Goal: Task Accomplishment & Management: Complete application form

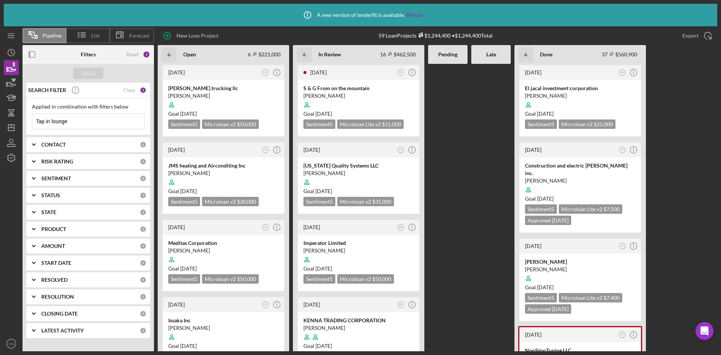
scroll to position [957, 0]
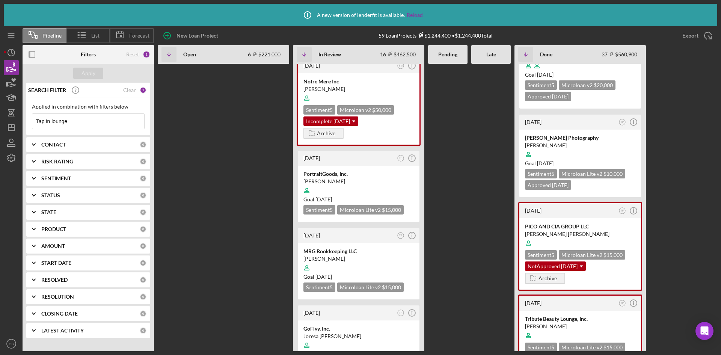
click at [228, 324] on div "4 days ago CS Icon/Info tirado trucking llc octavio tirado Goal 1 month from no…" at bounding box center [438, 207] width 560 height 287
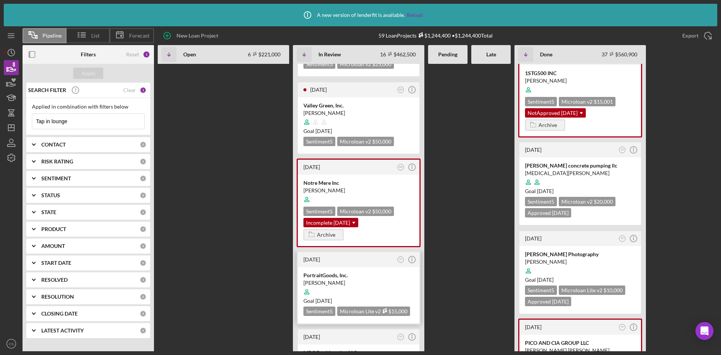
scroll to position [807, 0]
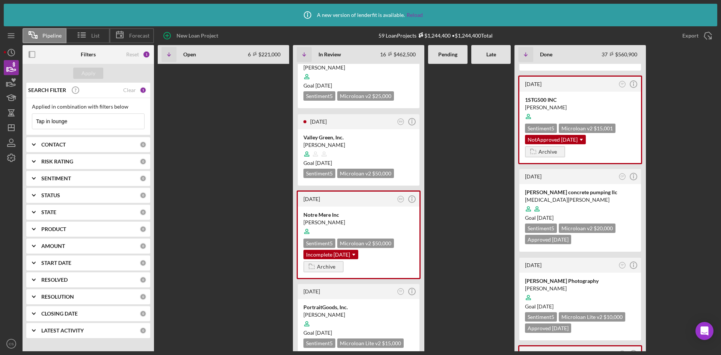
click at [186, 244] on div "4 days ago CS Icon/Info tirado trucking llc octavio tirado Goal 1 month from no…" at bounding box center [438, 207] width 560 height 287
drag, startPoint x: 193, startPoint y: 261, endPoint x: 185, endPoint y: 236, distance: 26.6
click at [193, 261] on div "4 days ago CS Icon/Info tirado trucking llc octavio tirado Goal 1 month from no…" at bounding box center [438, 207] width 560 height 287
click at [90, 125] on input "Tap in lounge" at bounding box center [88, 121] width 112 height 15
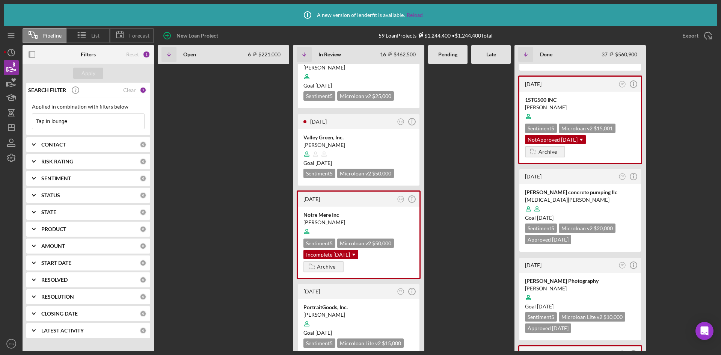
click at [90, 125] on input "Tap in lounge" at bounding box center [88, 121] width 112 height 15
click at [7, 63] on icon "button" at bounding box center [11, 67] width 19 height 19
click at [68, 122] on input at bounding box center [88, 121] width 112 height 15
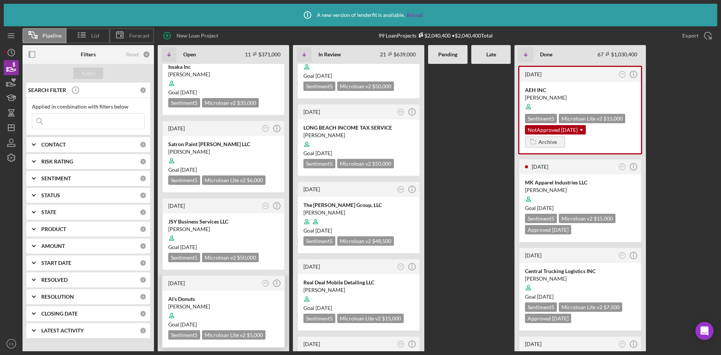
scroll to position [592, 0]
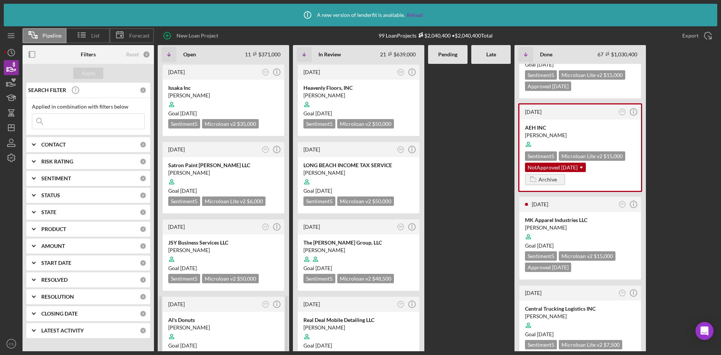
click at [217, 301] on div "3 weeks ago" at bounding box center [214, 304] width 92 height 6
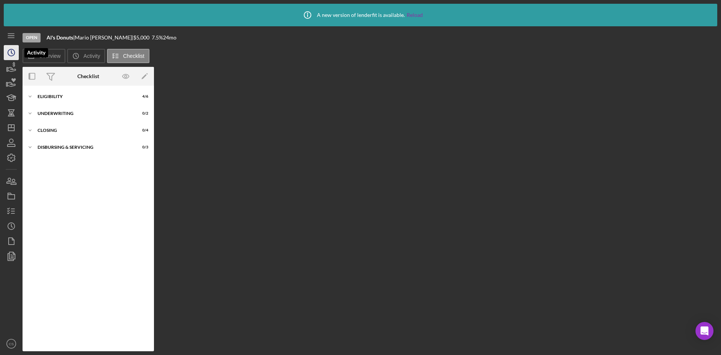
click at [14, 56] on icon "Icon/History" at bounding box center [11, 52] width 19 height 19
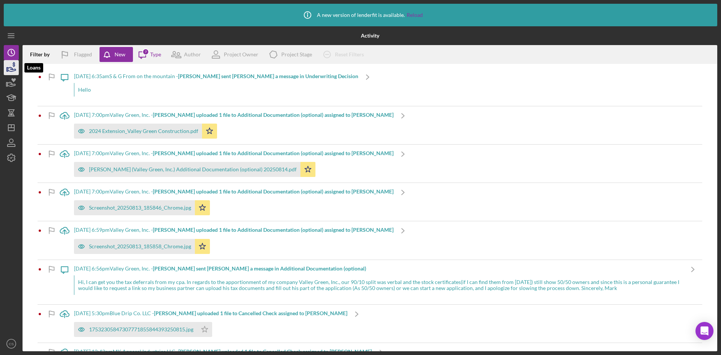
click at [13, 71] on icon "button" at bounding box center [11, 67] width 19 height 19
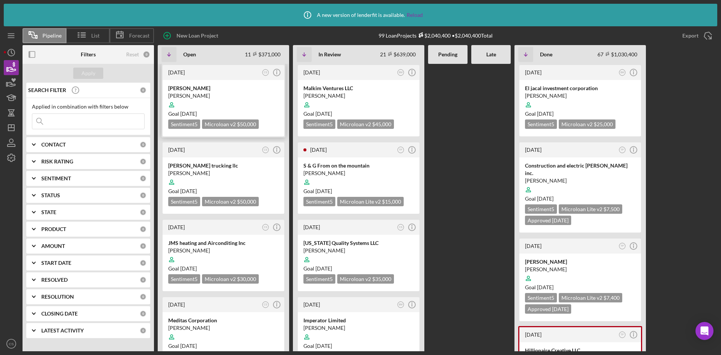
click at [203, 90] on div "Kim Nails" at bounding box center [223, 89] width 110 height 8
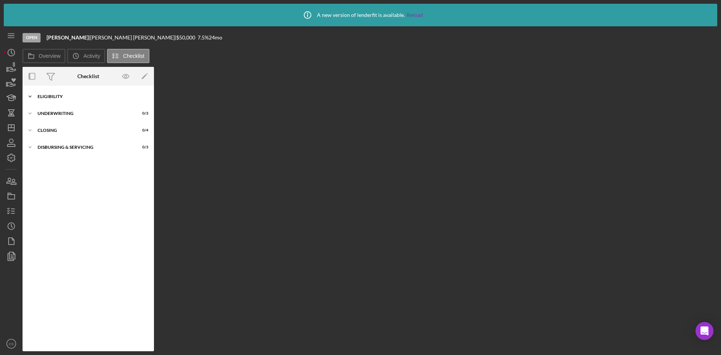
click at [47, 93] on div "Icon/Expander Eligibility 0 / 6" at bounding box center [88, 96] width 131 height 15
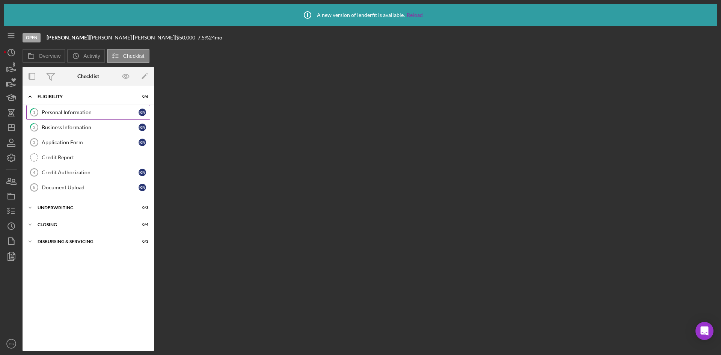
click at [90, 114] on div "Personal Information" at bounding box center [90, 112] width 97 height 6
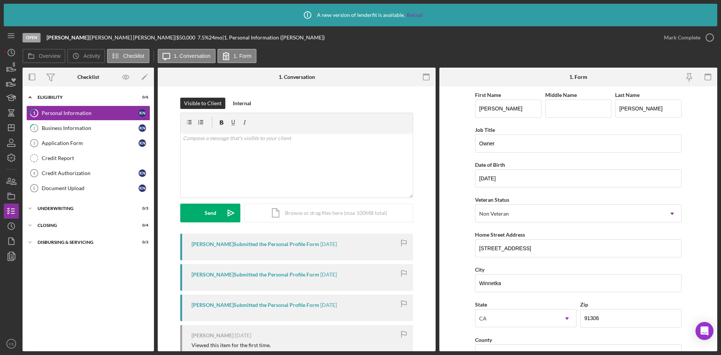
scroll to position [38, 0]
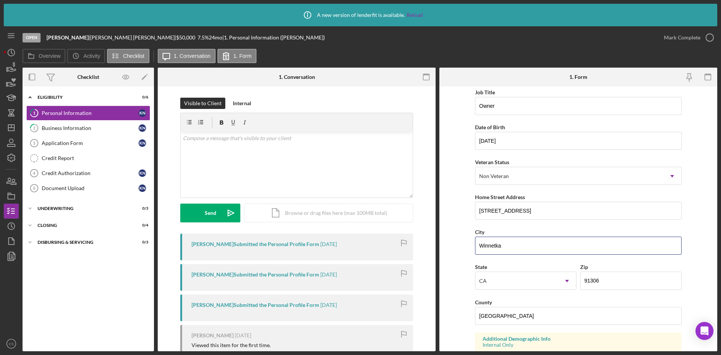
drag, startPoint x: 517, startPoint y: 247, endPoint x: 469, endPoint y: 246, distance: 48.1
click at [469, 246] on form "First Name Kim Middle Name Last Name Nguyen Job Title Owner Date of Birth 11/21…" at bounding box center [578, 218] width 278 height 265
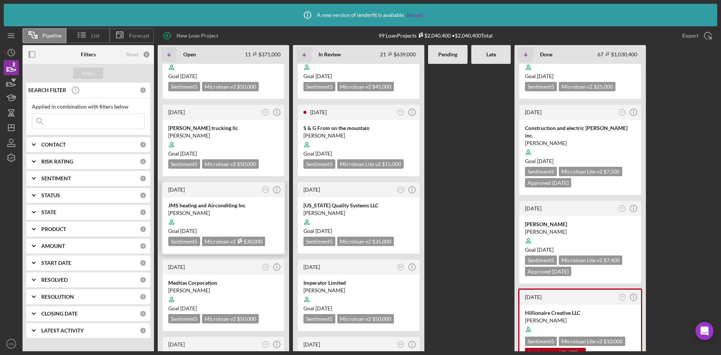
scroll to position [75, 0]
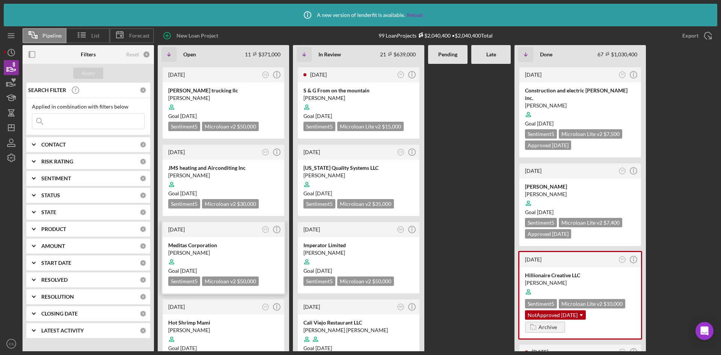
click at [229, 244] on div "Meditas Corporation" at bounding box center [223, 246] width 110 height 8
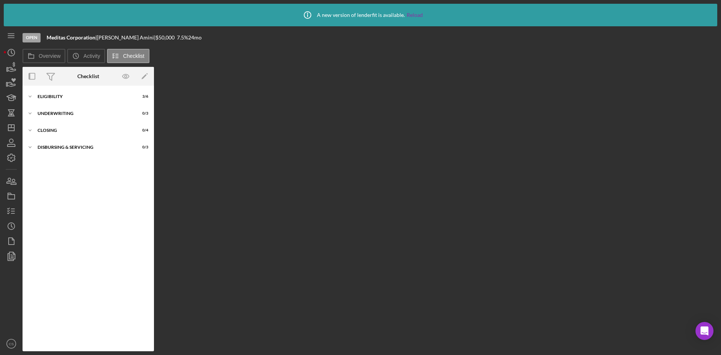
click at [76, 106] on div "Icon/Expander Eligibility 3 / 6 Icon/Expander Underwriting 0 / 3 Icon/Expander …" at bounding box center [88, 218] width 131 height 258
click at [72, 97] on div "Eligibility" at bounding box center [91, 96] width 107 height 5
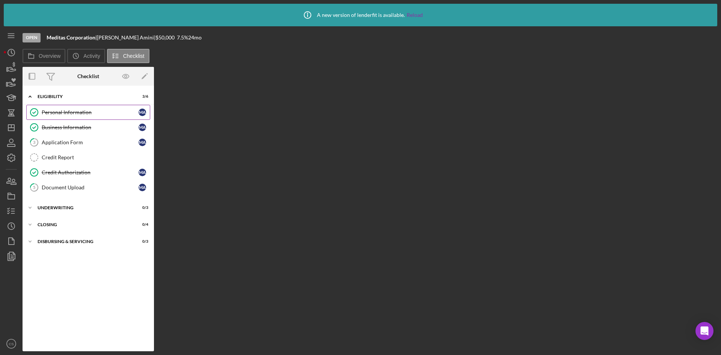
click at [91, 110] on div "Personal Information" at bounding box center [90, 112] width 97 height 6
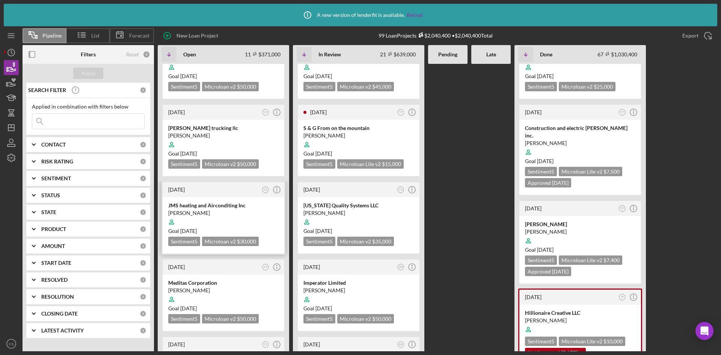
scroll to position [75, 0]
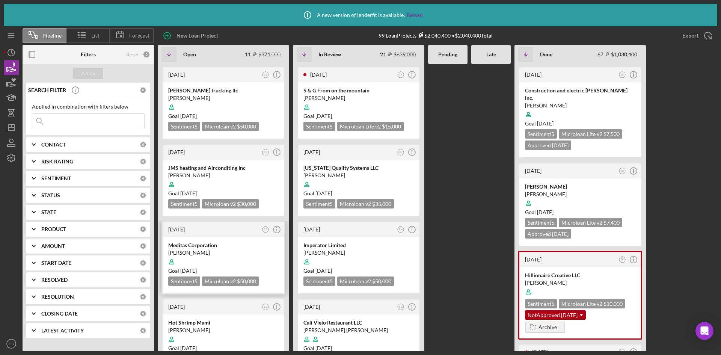
click at [213, 240] on div "Meditas Corporation Morteza Amini Goal 1 month from now Sentiment 5 Microloan v…" at bounding box center [224, 265] width 122 height 56
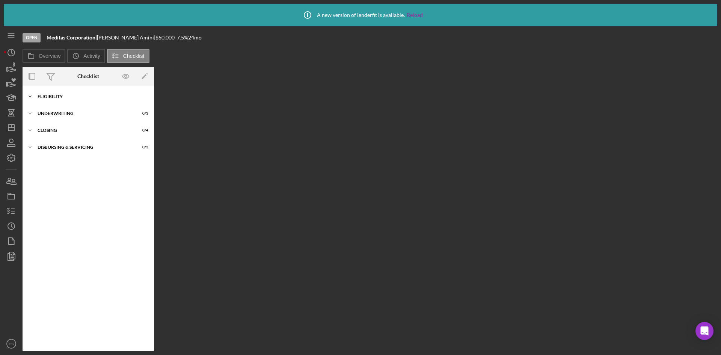
click at [54, 98] on div "Eligibility" at bounding box center [91, 96] width 107 height 5
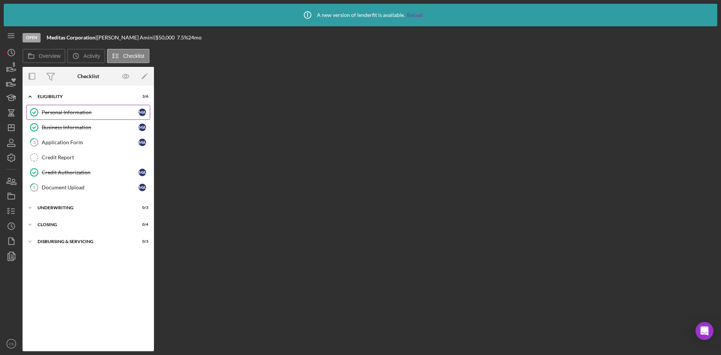
click at [68, 106] on link "Personal Information Personal Information M A" at bounding box center [88, 112] width 124 height 15
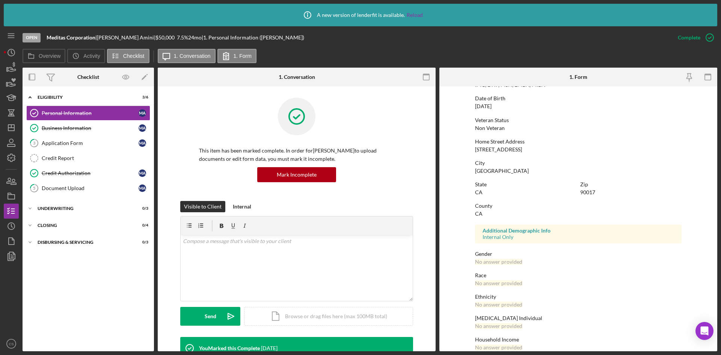
scroll to position [86, 0]
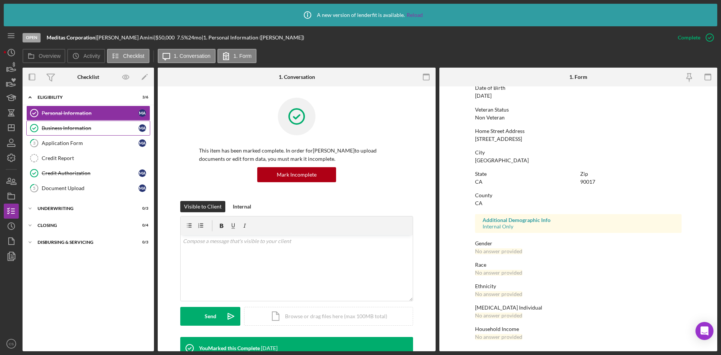
click at [91, 131] on div "Business Information" at bounding box center [90, 128] width 97 height 6
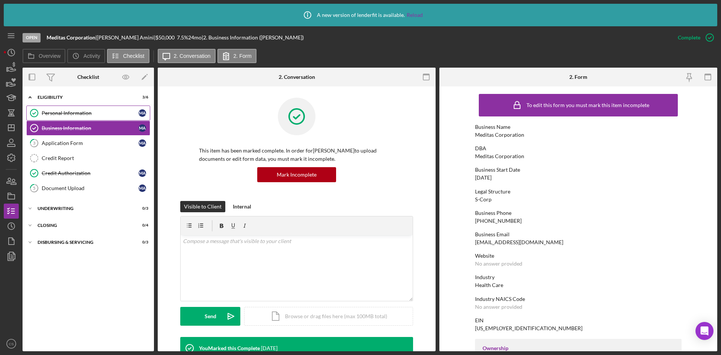
click at [54, 115] on div "Personal Information" at bounding box center [90, 113] width 97 height 6
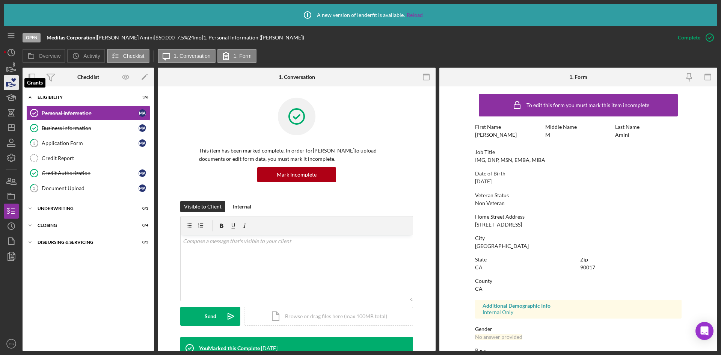
click at [9, 78] on icon "button" at bounding box center [11, 82] width 19 height 19
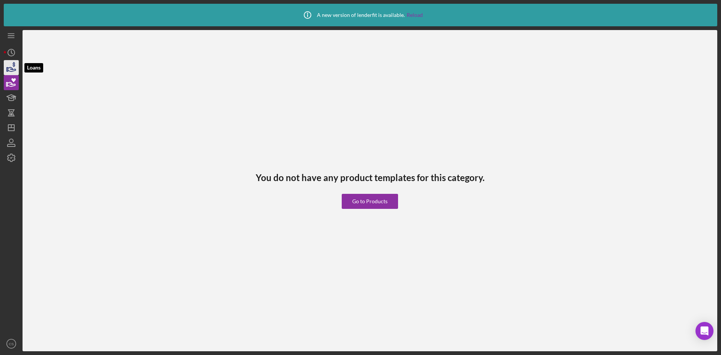
click at [12, 63] on icon "button" at bounding box center [11, 67] width 19 height 19
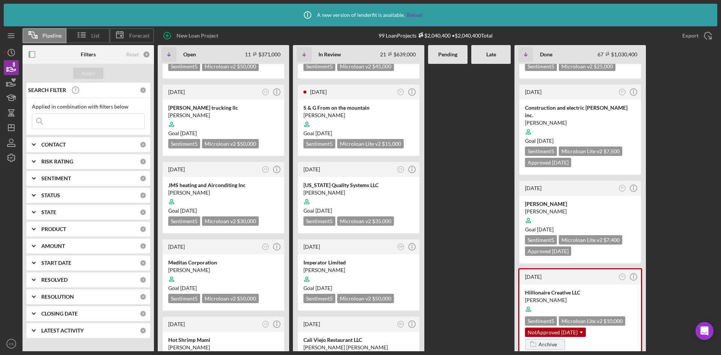
scroll to position [75, 0]
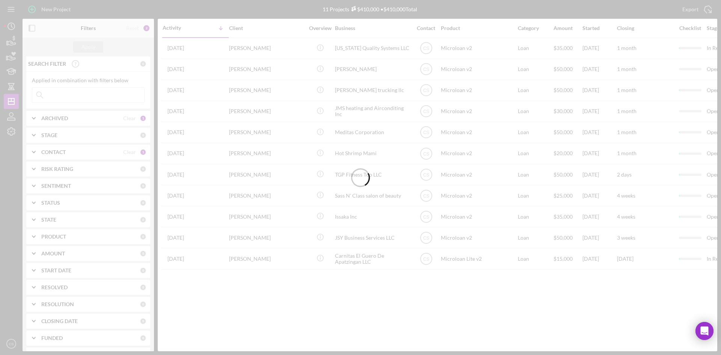
click at [73, 102] on div at bounding box center [360, 177] width 721 height 355
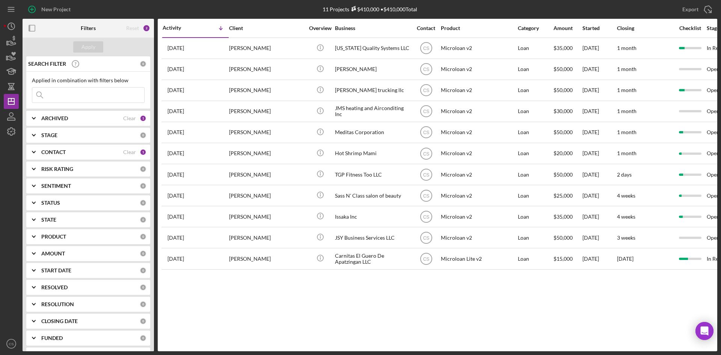
click at [96, 96] on input at bounding box center [88, 95] width 112 height 15
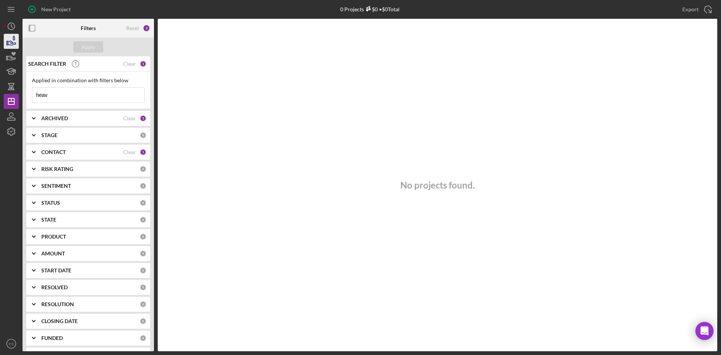
type input "heav"
click at [13, 40] on icon "button" at bounding box center [11, 41] width 19 height 19
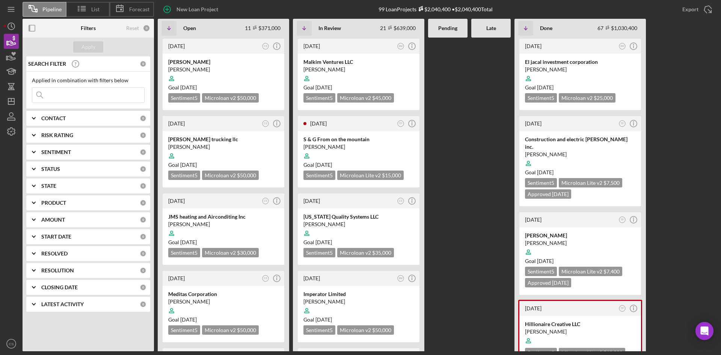
click at [68, 90] on input at bounding box center [88, 95] width 112 height 15
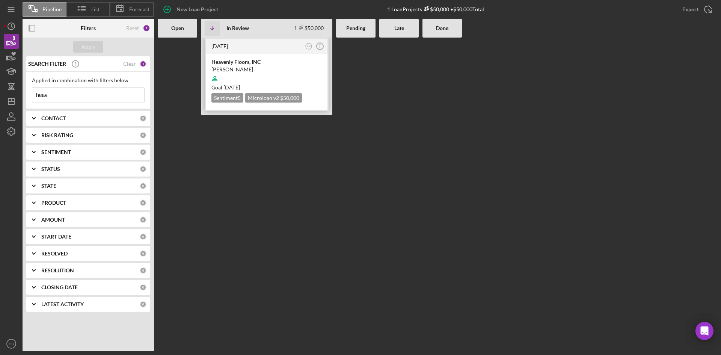
type input "heav"
click at [222, 68] on div "[PERSON_NAME]" at bounding box center [266, 70] width 110 height 8
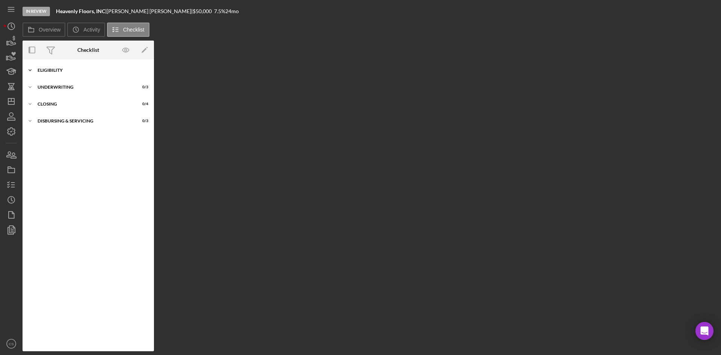
click at [68, 70] on div "Eligibility" at bounding box center [91, 70] width 107 height 5
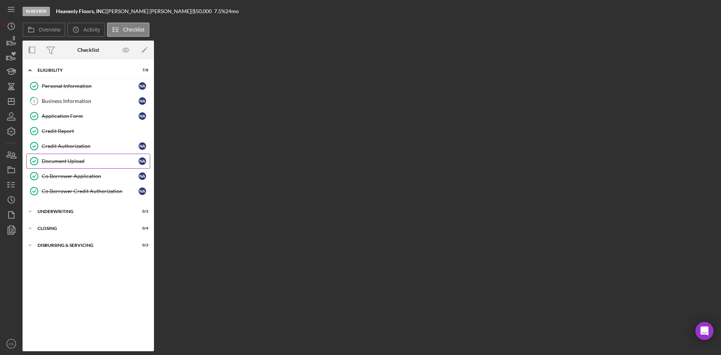
click at [101, 158] on div "Document Upload" at bounding box center [90, 161] width 97 height 6
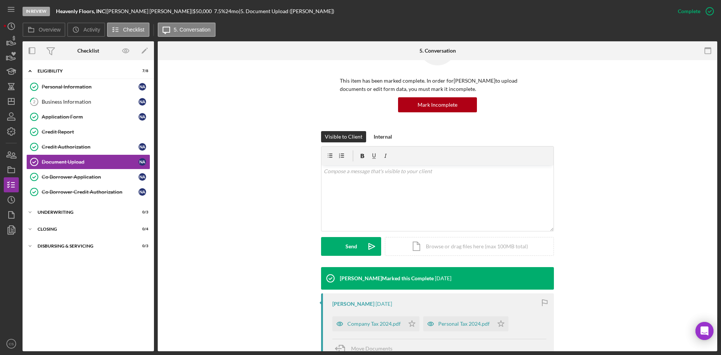
scroll to position [113, 0]
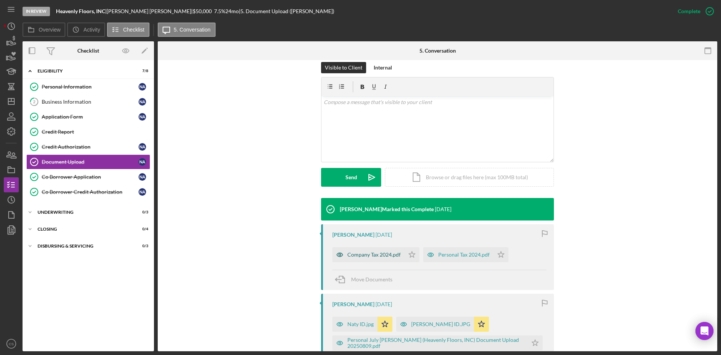
click at [379, 254] on div "Company Tax 2024.pdf" at bounding box center [373, 255] width 53 height 6
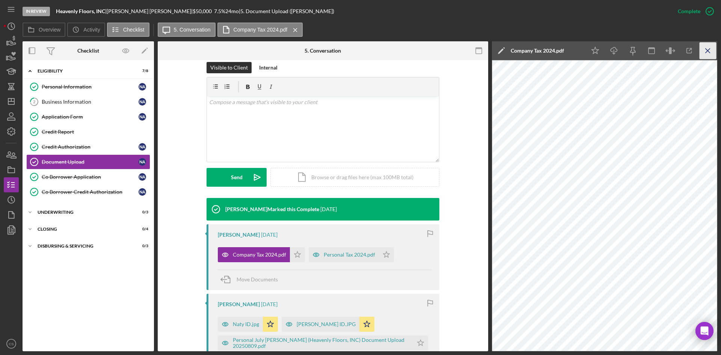
click at [709, 46] on icon "Icon/Menu Close" at bounding box center [708, 50] width 17 height 17
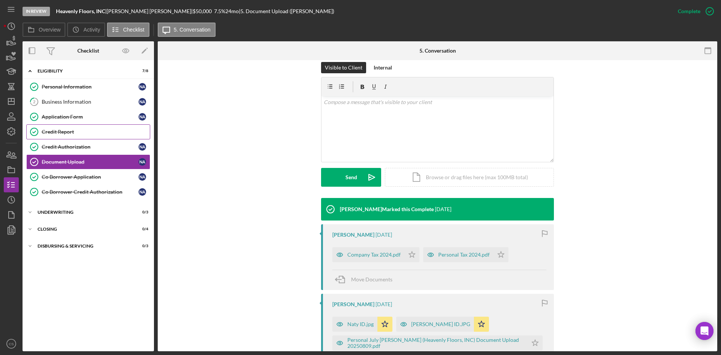
click at [77, 129] on div "Credit Report" at bounding box center [96, 132] width 108 height 6
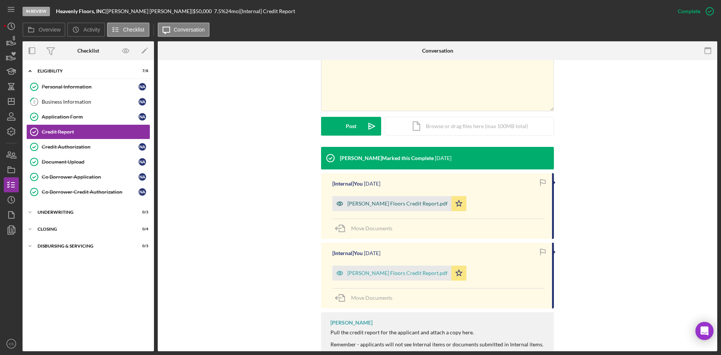
scroll to position [150, 0]
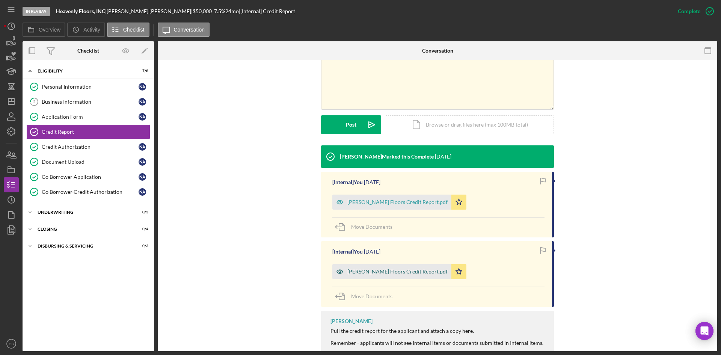
click at [402, 270] on div "[PERSON_NAME] Floors Credit Report.pdf" at bounding box center [397, 272] width 100 height 6
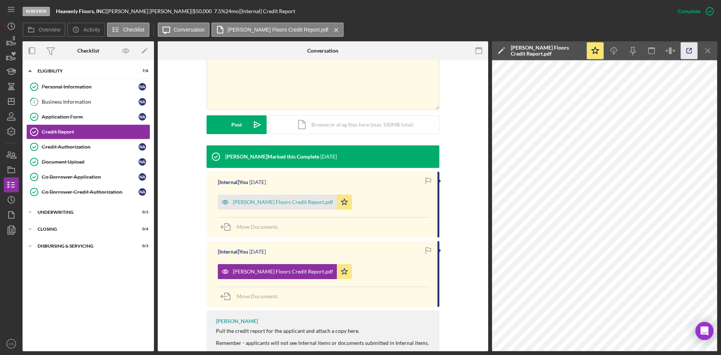
click at [685, 51] on icon "button" at bounding box center [689, 50] width 17 height 17
click at [297, 202] on div "[PERSON_NAME] Floors Credit Report.pdf" at bounding box center [283, 202] width 100 height 6
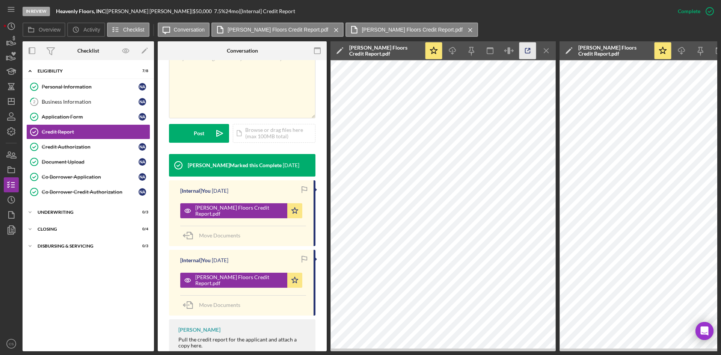
click at [531, 48] on icon "button" at bounding box center [527, 50] width 17 height 17
click at [408, 30] on label "[PERSON_NAME] Floors Credit Report.pdf" at bounding box center [412, 30] width 101 height 6
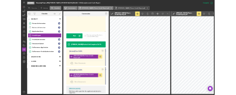
scroll to position [150, 0]
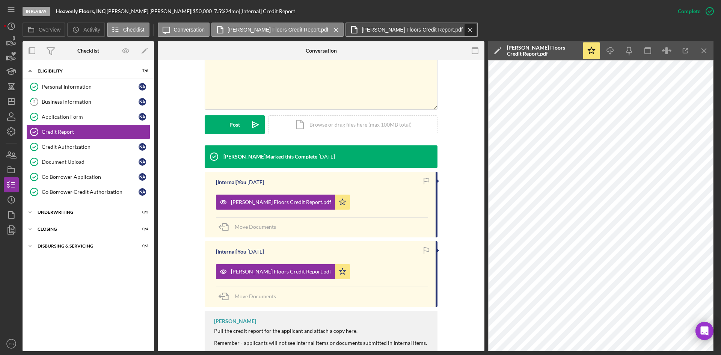
click at [464, 30] on icon "Icon/Menu Close" at bounding box center [470, 30] width 13 height 19
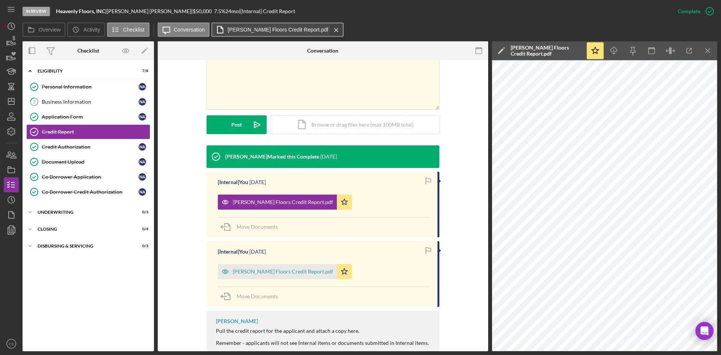
click at [330, 27] on icon "Icon/Menu Close" at bounding box center [336, 30] width 13 height 19
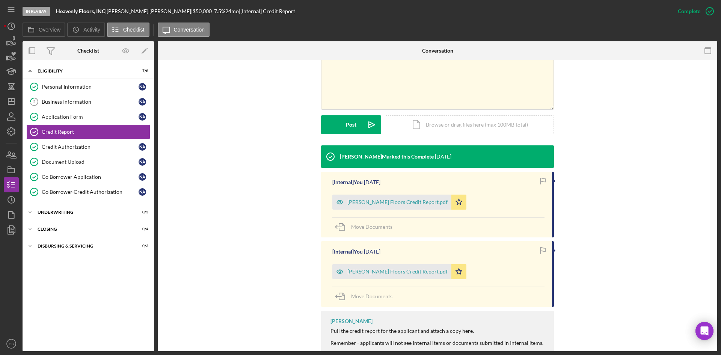
click at [685, 87] on div "v Color teal Color pink Remove color Add row above Add row below Add column bef…" at bounding box center [437, 84] width 537 height 121
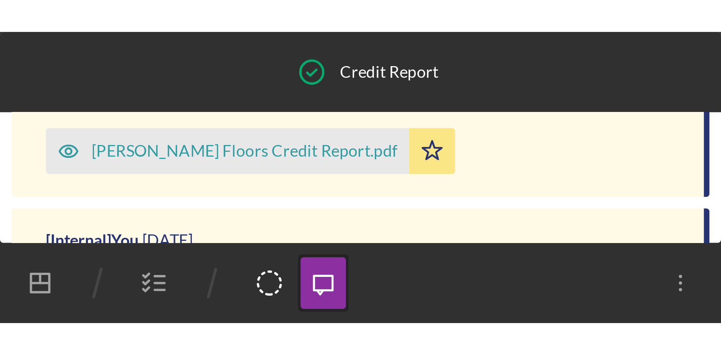
scroll to position [0, 0]
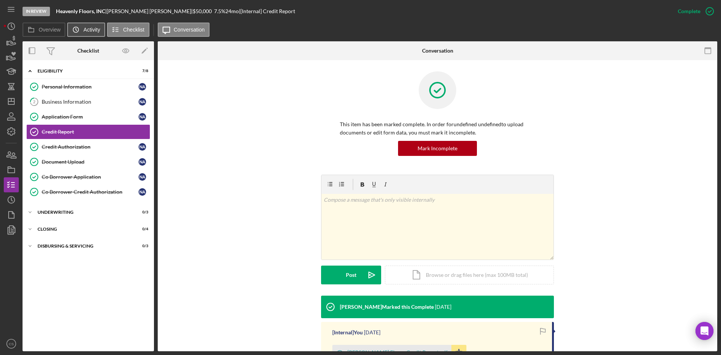
click at [79, 29] on icon "Icon/History" at bounding box center [75, 29] width 15 height 15
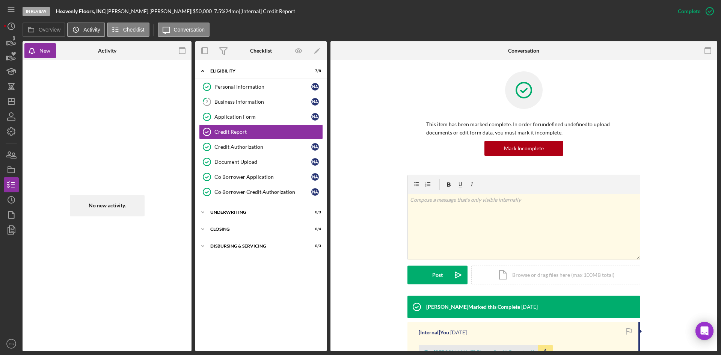
click at [79, 29] on icon "Icon/History" at bounding box center [75, 29] width 15 height 15
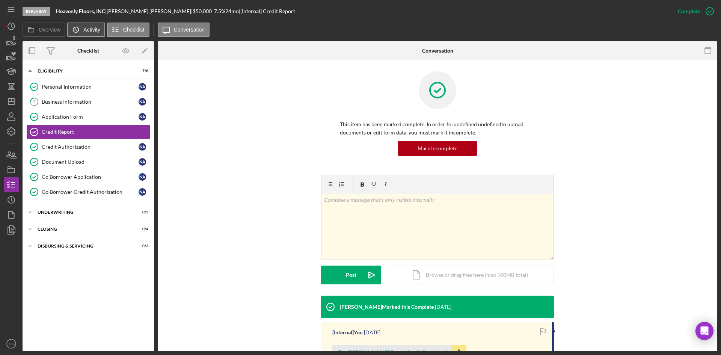
click at [79, 29] on icon "Icon/History" at bounding box center [75, 29] width 15 height 15
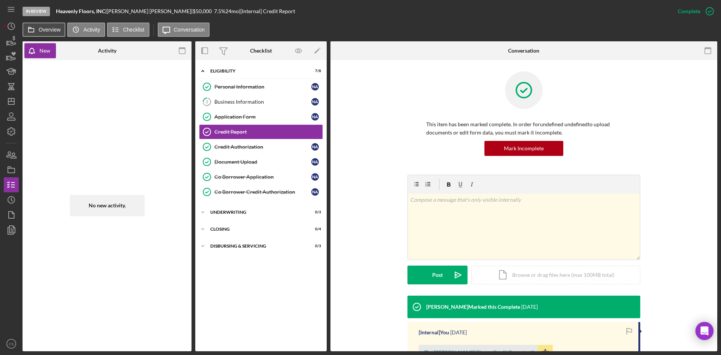
click at [42, 27] on label "Overview" at bounding box center [50, 30] width 22 height 6
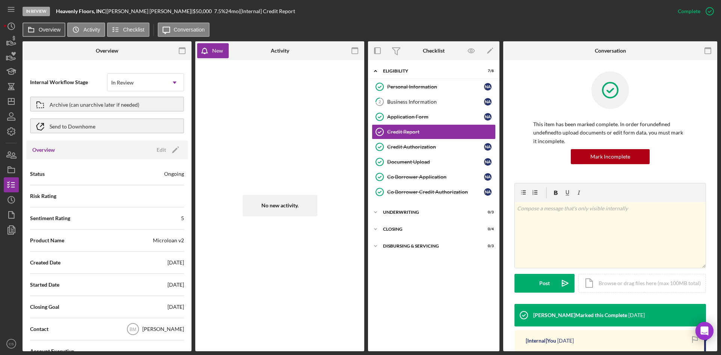
click at [42, 27] on label "Overview" at bounding box center [50, 30] width 22 height 6
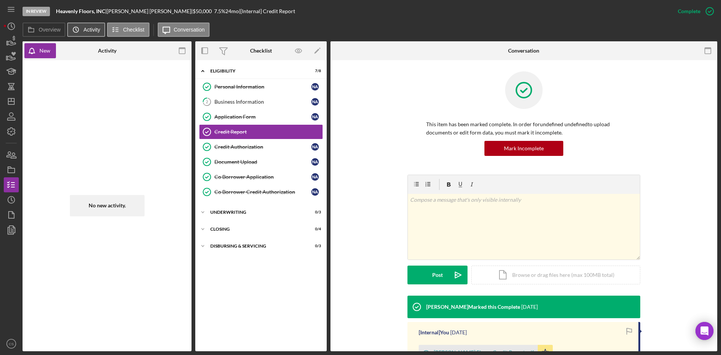
click at [89, 27] on label "Activity" at bounding box center [91, 30] width 17 height 6
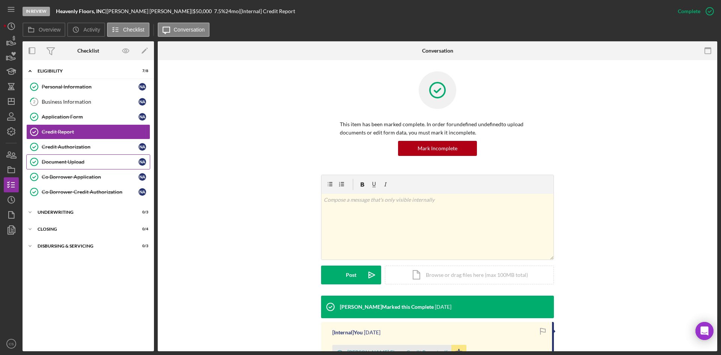
click at [83, 157] on link "Document Upload Document Upload N A" at bounding box center [88, 161] width 124 height 15
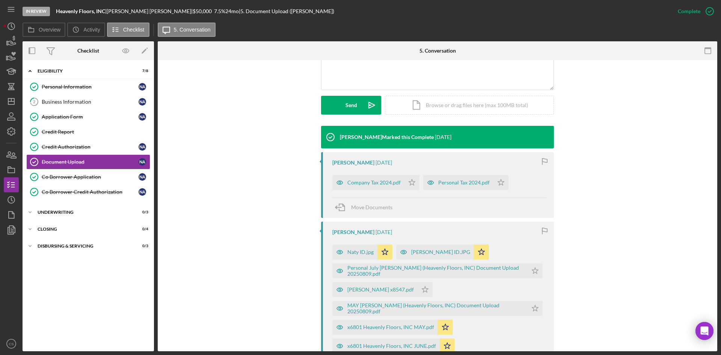
scroll to position [188, 0]
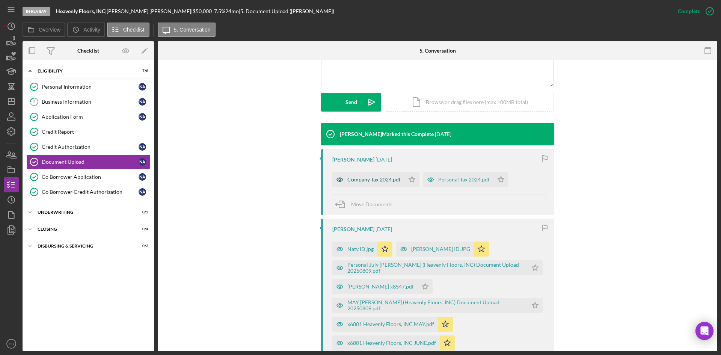
click at [382, 182] on div "Company Tax 2024.pdf" at bounding box center [373, 180] width 53 height 6
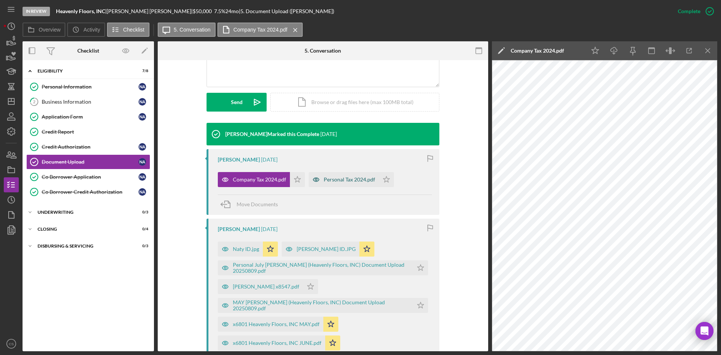
click at [324, 178] on div "Personal Tax 2024.pdf" at bounding box center [349, 180] width 51 height 6
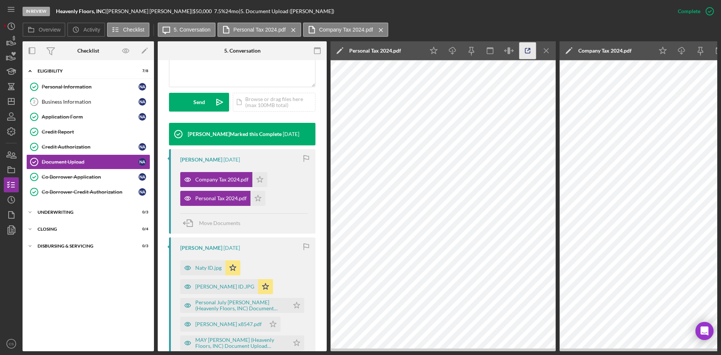
click at [526, 48] on icon "button" at bounding box center [527, 50] width 5 height 5
click at [344, 30] on label "Company Tax 2024.pdf" at bounding box center [346, 30] width 54 height 6
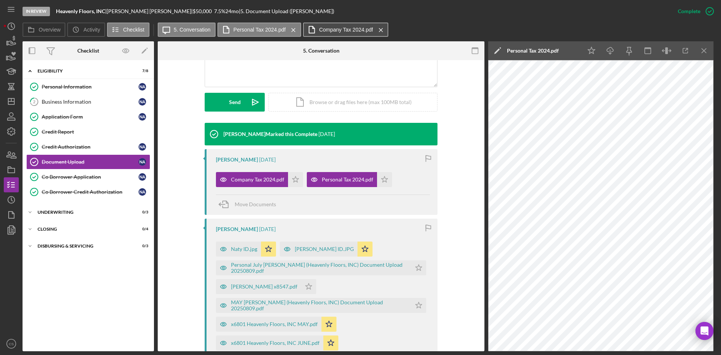
click at [344, 30] on label "Company Tax 2024.pdf" at bounding box center [346, 30] width 54 height 6
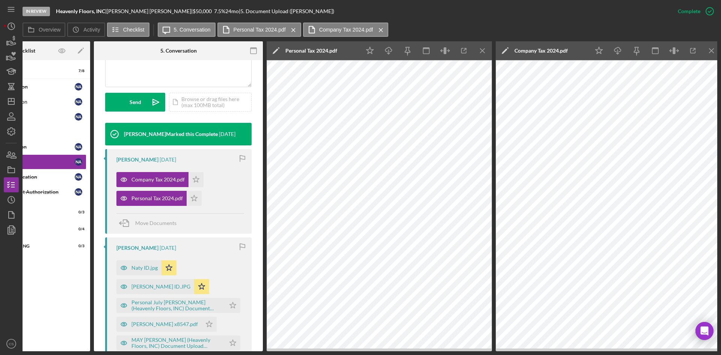
scroll to position [0, 68]
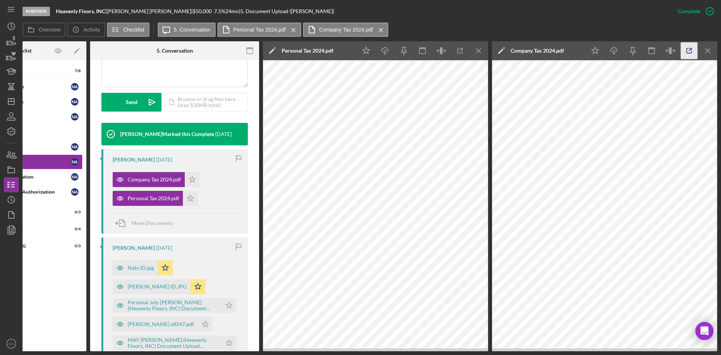
click at [686, 47] on icon "button" at bounding box center [689, 50] width 17 height 17
click at [483, 54] on icon "Icon/Menu Close" at bounding box center [479, 50] width 17 height 17
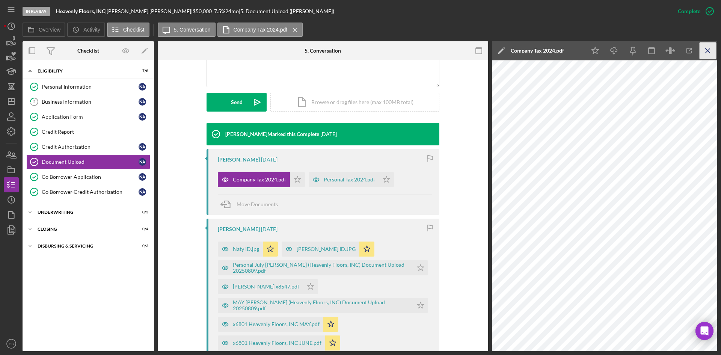
click at [708, 48] on icon "Icon/Menu Close" at bounding box center [708, 50] width 17 height 17
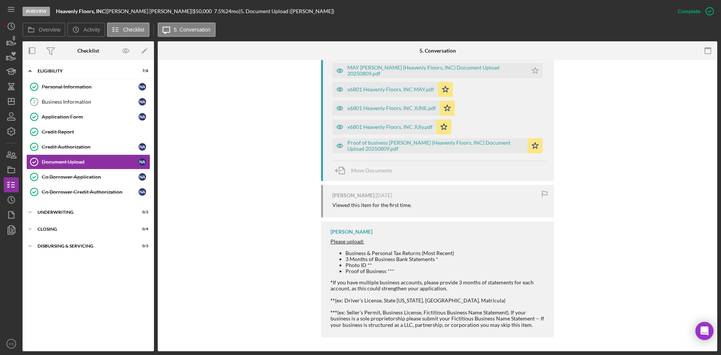
scroll to position [424, 0]
drag, startPoint x: 79, startPoint y: 88, endPoint x: 110, endPoint y: 106, distance: 36.1
click at [79, 88] on div "Personal Information" at bounding box center [90, 87] width 97 height 6
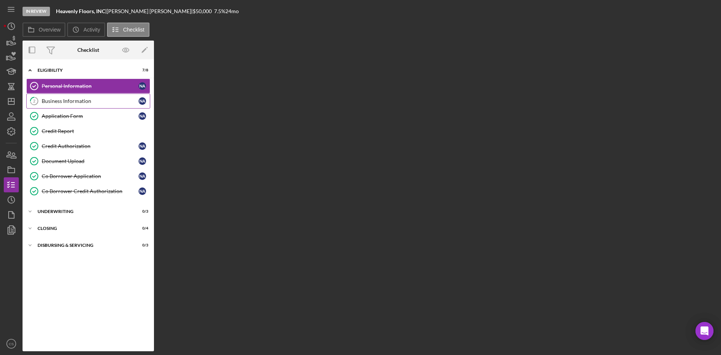
click at [88, 103] on div "Business Information" at bounding box center [90, 101] width 97 height 6
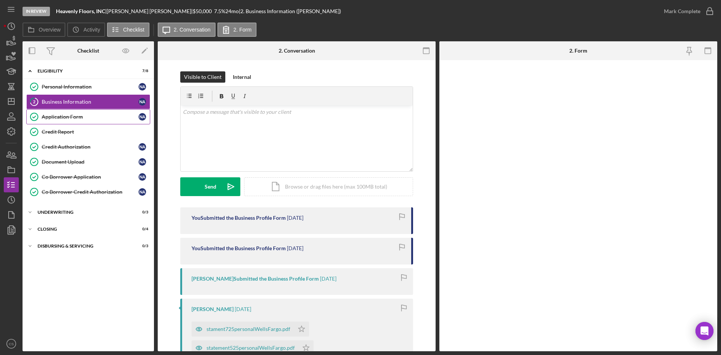
click at [91, 113] on link "Application Form Application Form N A" at bounding box center [88, 116] width 124 height 15
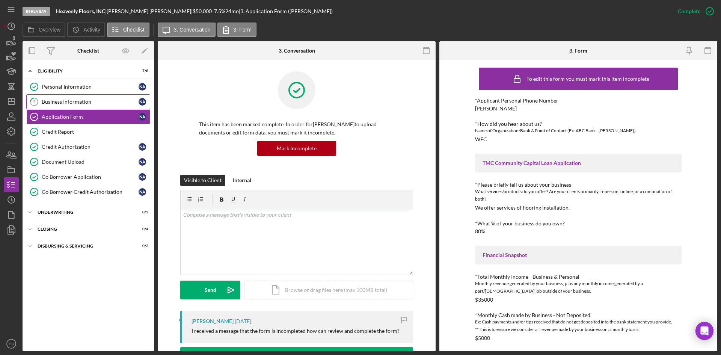
click at [79, 102] on div "Business Information" at bounding box center [90, 102] width 97 height 6
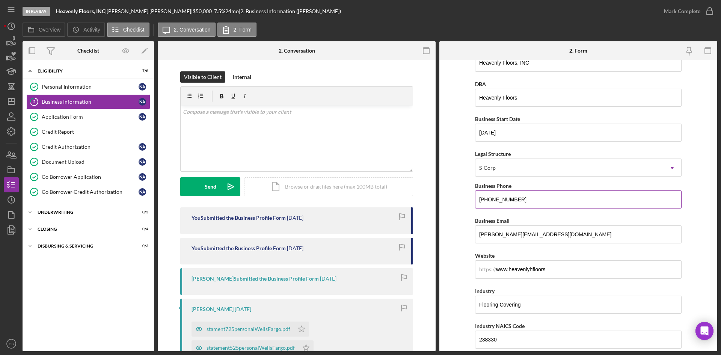
scroll to position [38, 0]
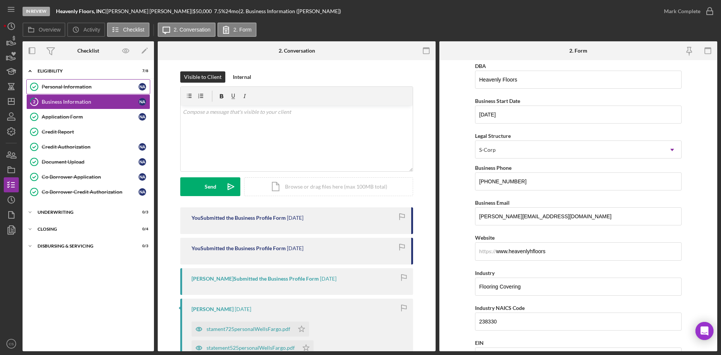
click at [90, 88] on div "Personal Information" at bounding box center [90, 87] width 97 height 6
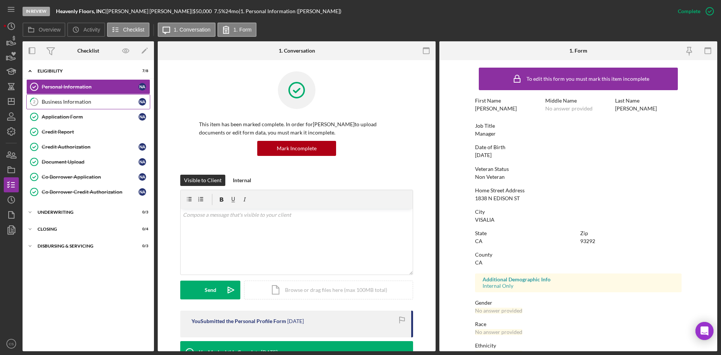
click at [107, 100] on div "Business Information" at bounding box center [90, 102] width 97 height 6
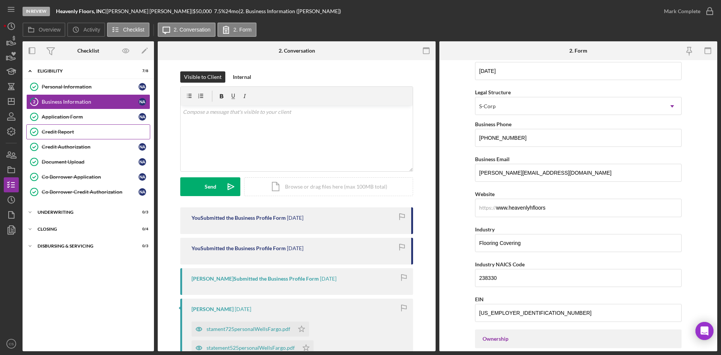
scroll to position [75, 0]
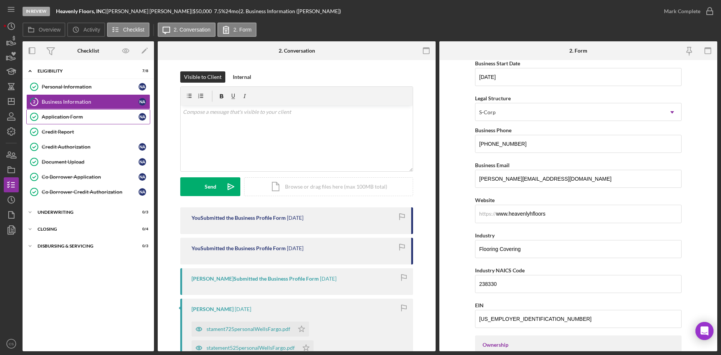
click at [96, 122] on link "Application Form Application Form N A" at bounding box center [88, 116] width 124 height 15
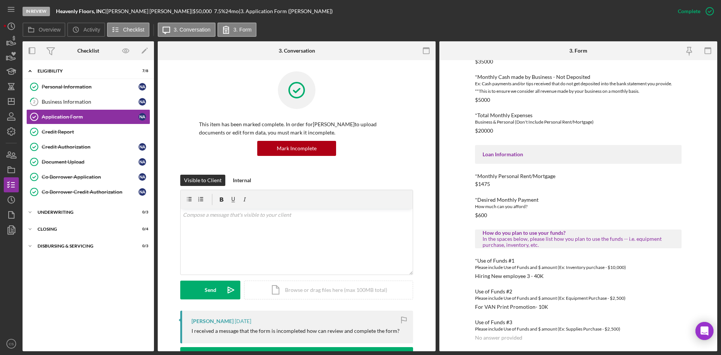
scroll to position [239, 0]
click at [89, 102] on div "Business Information" at bounding box center [90, 102] width 97 height 6
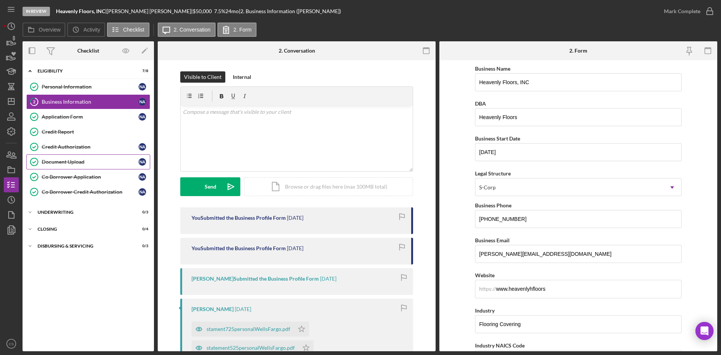
click at [91, 165] on div "Document Upload" at bounding box center [90, 162] width 97 height 6
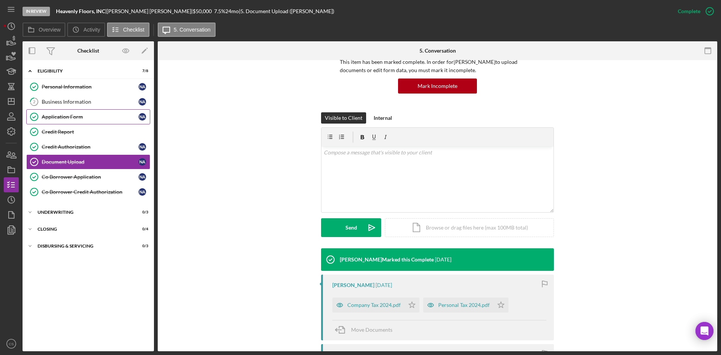
scroll to position [53, 0]
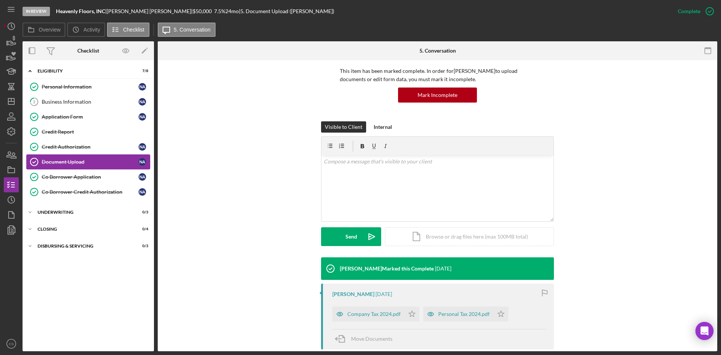
click at [98, 159] on div "Document Upload" at bounding box center [90, 162] width 97 height 6
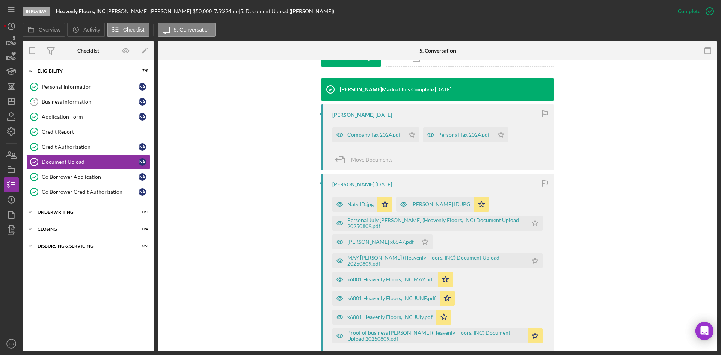
scroll to position [280, 0]
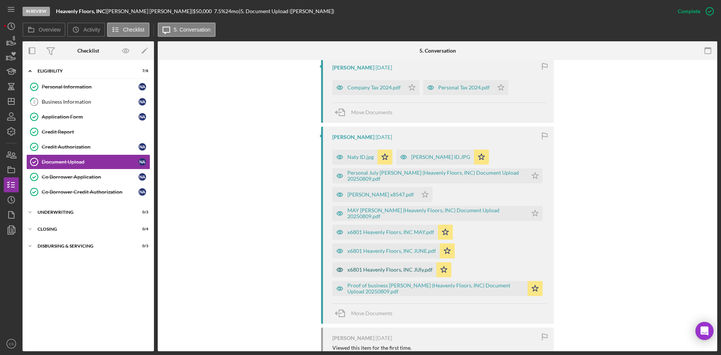
click at [385, 269] on div "x6801 Heavenly Floors, INC JUly.pdf" at bounding box center [389, 270] width 85 height 6
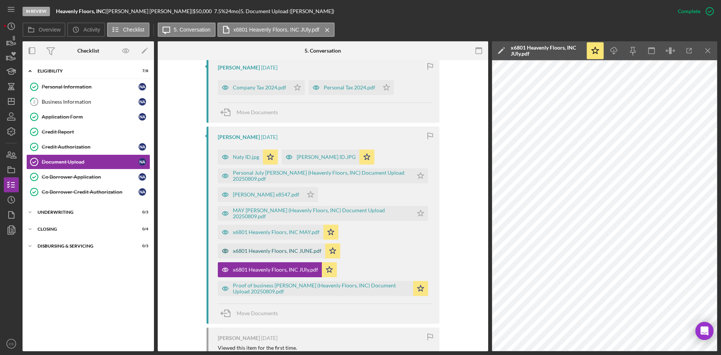
click at [279, 249] on div "x6801 Heavenly Floors, INC JUNE.pdf" at bounding box center [277, 251] width 89 height 6
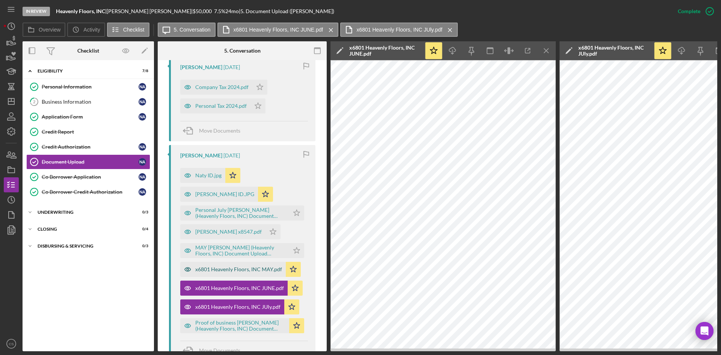
click at [237, 270] on div "x6801 Heavenly Floors, INC MAY.pdf" at bounding box center [238, 269] width 87 height 6
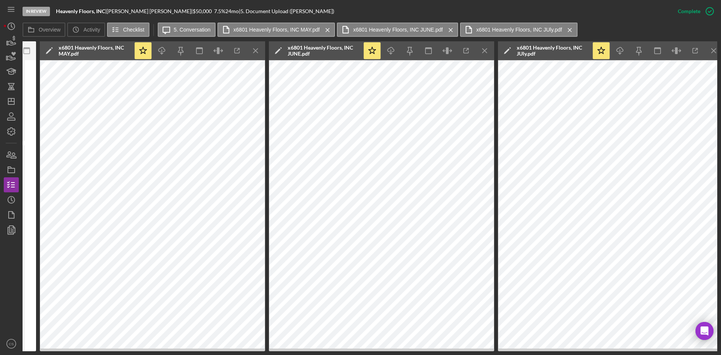
scroll to position [0, 297]
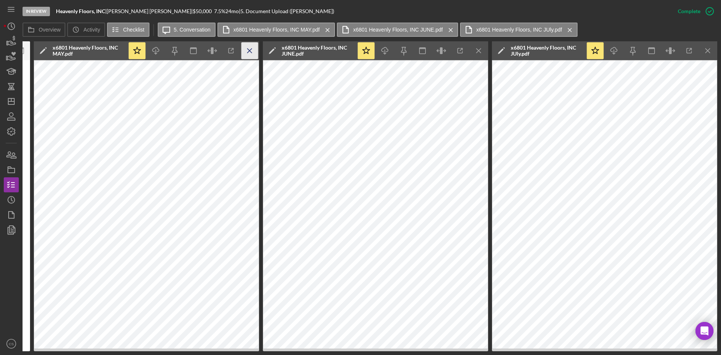
click at [246, 52] on icon "Icon/Menu Close" at bounding box center [250, 50] width 17 height 17
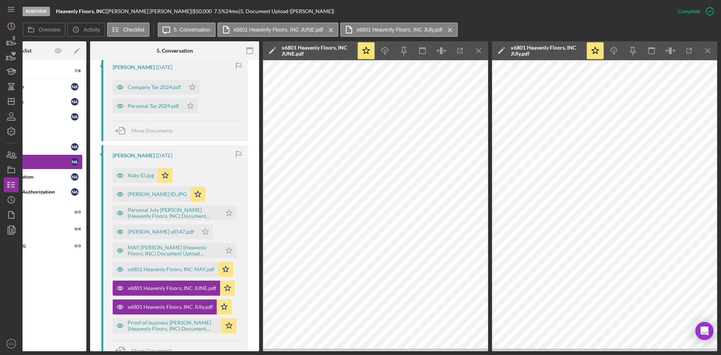
scroll to position [0, 68]
click at [185, 269] on div "x6801 Heavenly Floors, INC MAY.pdf" at bounding box center [171, 269] width 87 height 6
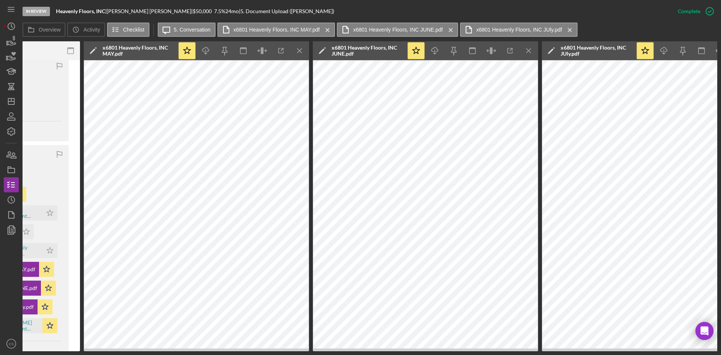
scroll to position [0, 247]
click at [282, 49] on line "button" at bounding box center [282, 49] width 2 height 2
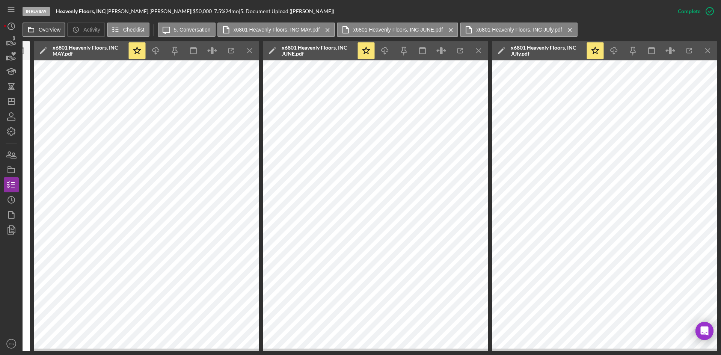
click at [47, 33] on button "Overview" at bounding box center [44, 30] width 43 height 14
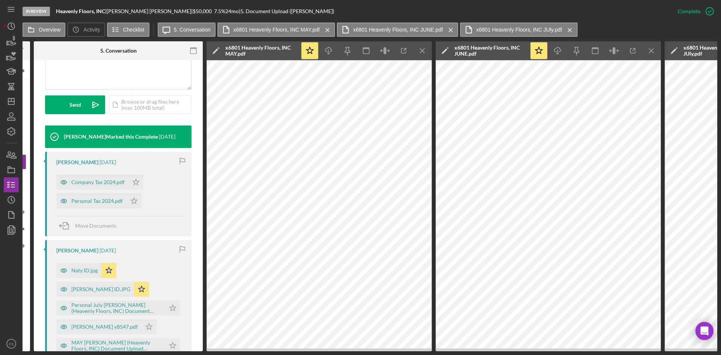
scroll to position [222, 0]
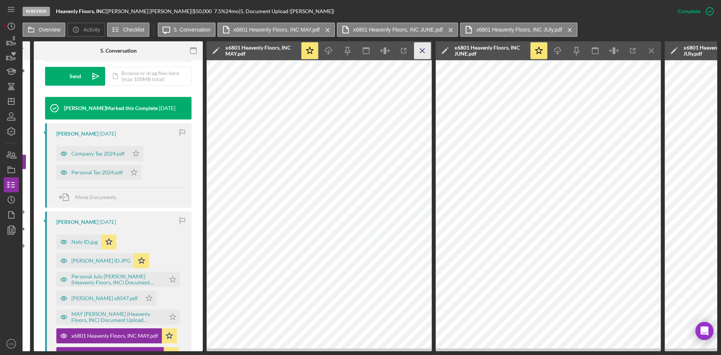
click at [420, 48] on icon "Icon/Menu Close" at bounding box center [422, 50] width 17 height 17
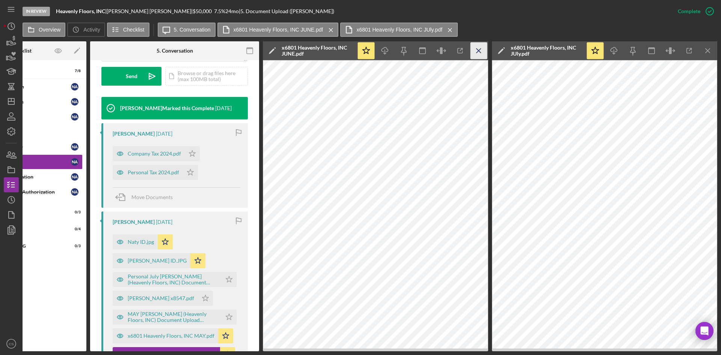
click at [479, 50] on line "button" at bounding box center [479, 50] width 4 height 4
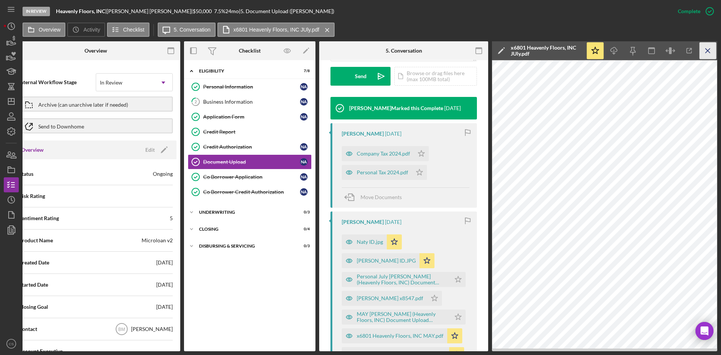
click at [711, 49] on icon "Icon/Menu Close" at bounding box center [708, 50] width 17 height 17
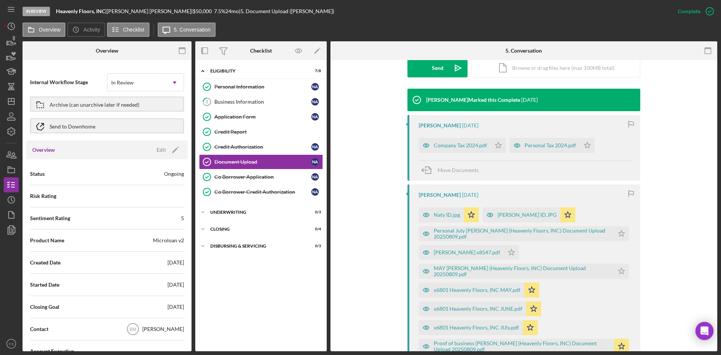
scroll to position [214, 0]
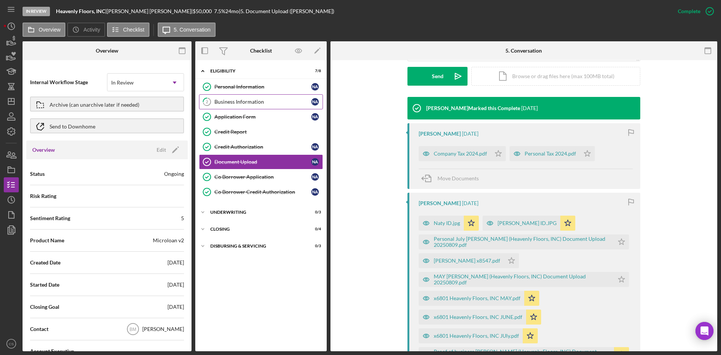
click at [260, 101] on div "Business Information" at bounding box center [262, 102] width 97 height 6
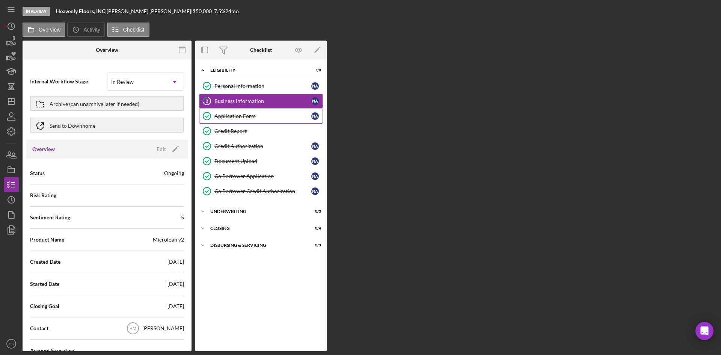
click at [261, 112] on link "Application Form Application Form N A" at bounding box center [261, 116] width 124 height 15
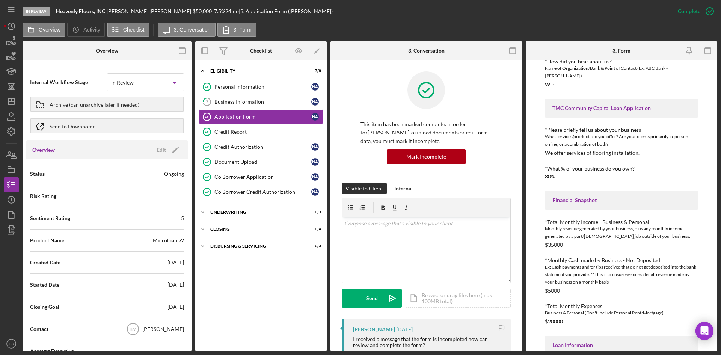
scroll to position [64, 0]
click at [198, 27] on label "3. Conversation" at bounding box center [192, 30] width 37 height 6
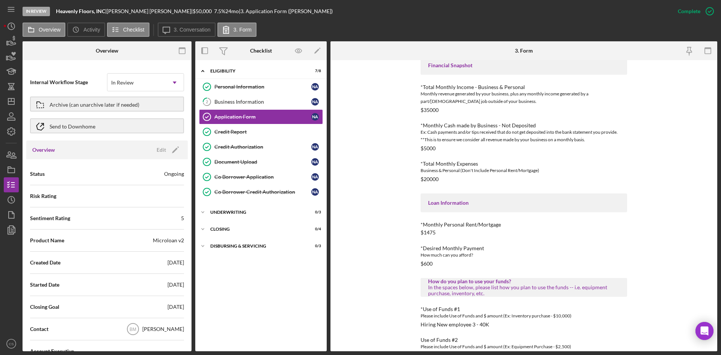
scroll to position [239, 0]
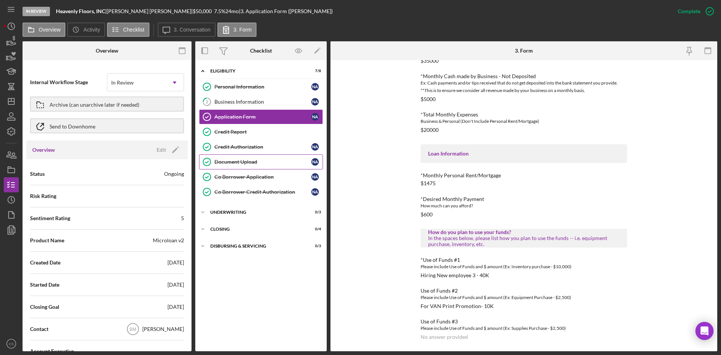
click at [242, 159] on div "Document Upload" at bounding box center [262, 162] width 97 height 6
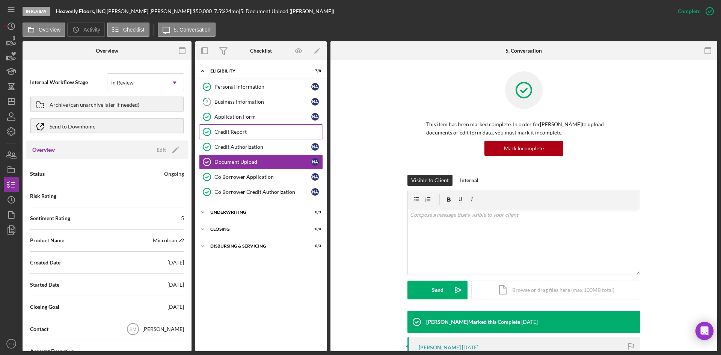
click at [282, 133] on div "Credit Report" at bounding box center [268, 132] width 108 height 6
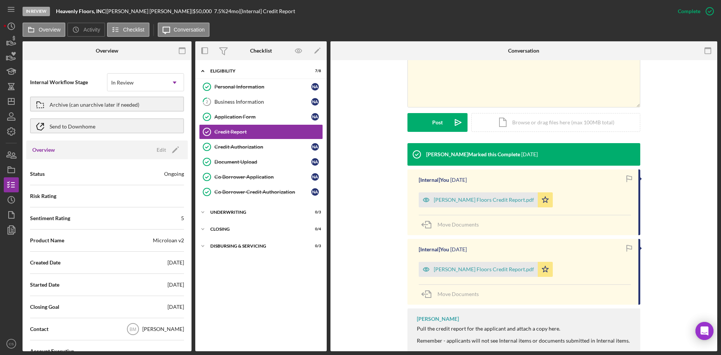
scroll to position [177, 0]
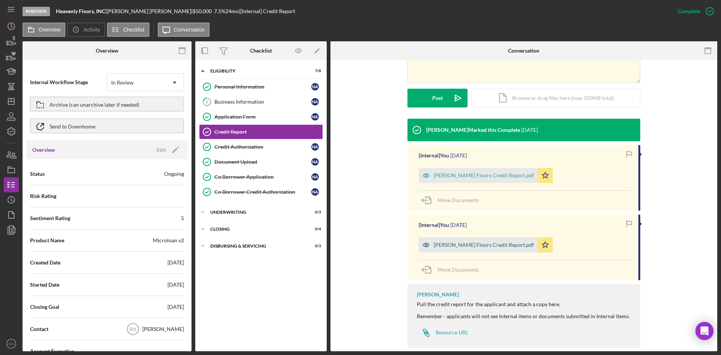
click at [463, 245] on div "[PERSON_NAME] Floors Credit Report.pdf" at bounding box center [484, 245] width 100 height 6
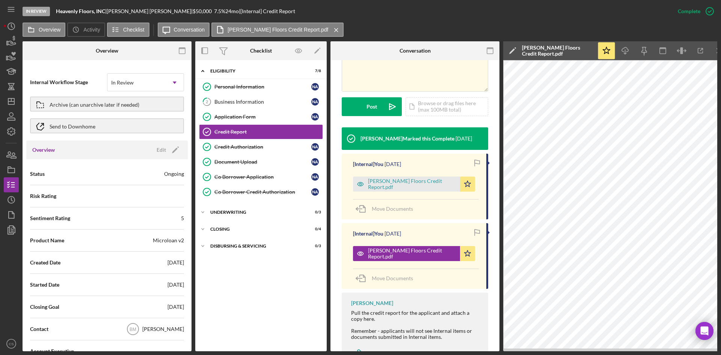
scroll to position [0, 11]
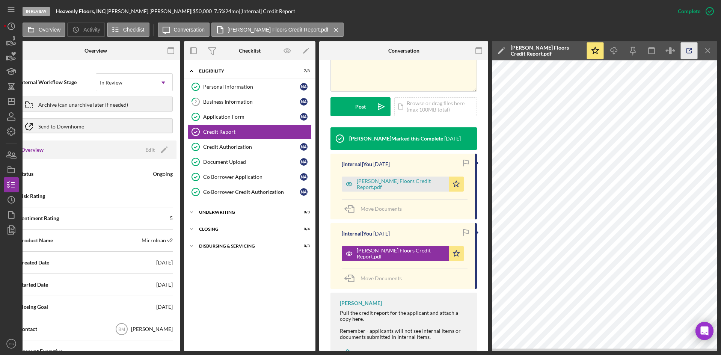
click at [689, 49] on icon "button" at bounding box center [689, 50] width 17 height 17
click at [708, 53] on icon "Icon/Menu Close" at bounding box center [708, 50] width 17 height 17
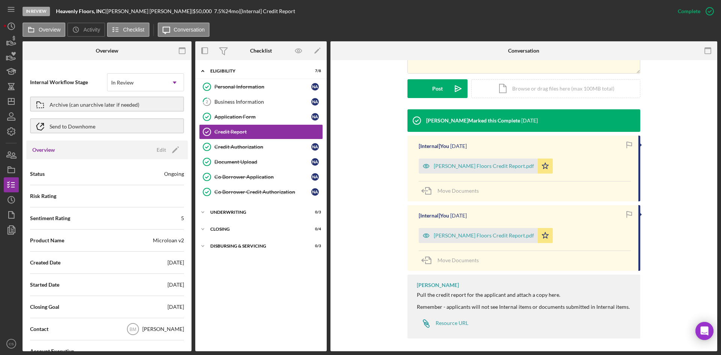
scroll to position [189, 0]
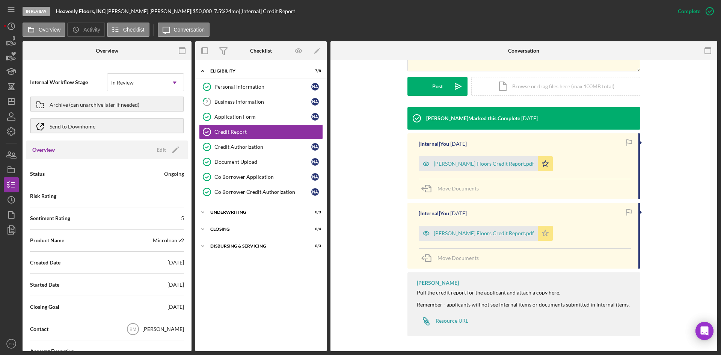
click at [548, 240] on icon "Icon/Star" at bounding box center [545, 233] width 15 height 15
click at [544, 233] on polygon "button" at bounding box center [545, 233] width 6 height 6
click at [263, 100] on div "Business Information" at bounding box center [262, 102] width 97 height 6
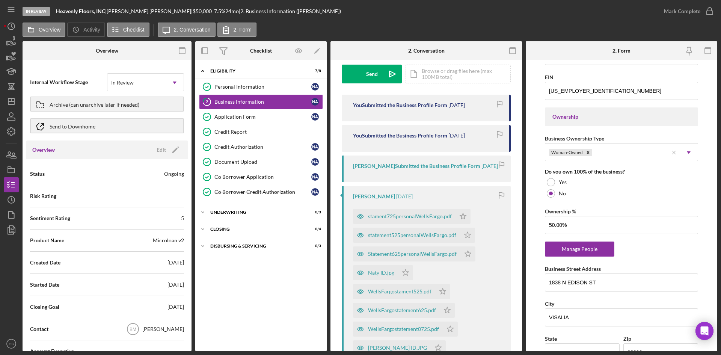
scroll to position [262, 0]
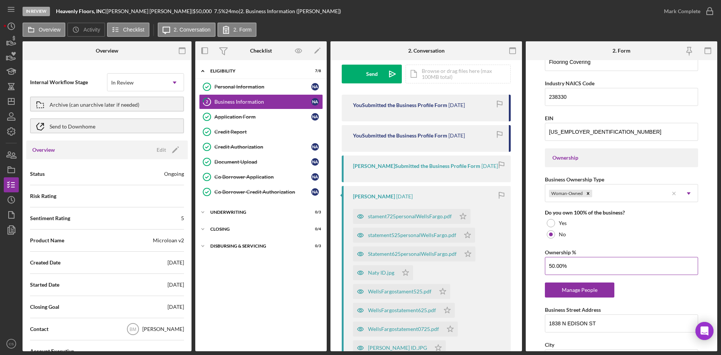
click at [589, 265] on input "50.00%" at bounding box center [621, 266] width 153 height 18
drag, startPoint x: 601, startPoint y: 266, endPoint x: 534, endPoint y: 269, distance: 67.3
click at [534, 269] on form "Business Name Heavenly Floors, INC DBA Heavenly Floors Business Start Date 05/2…" at bounding box center [622, 205] width 192 height 291
type input "80.00%"
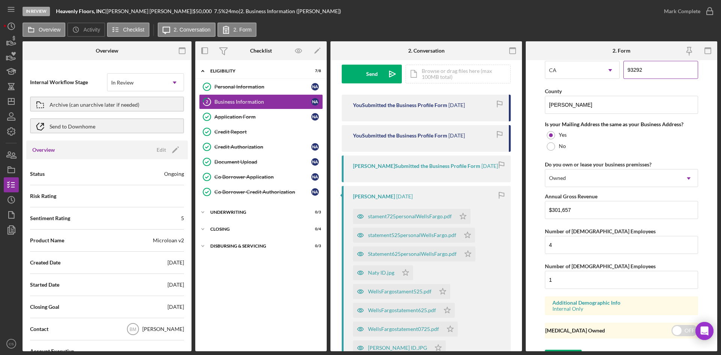
scroll to position [600, 0]
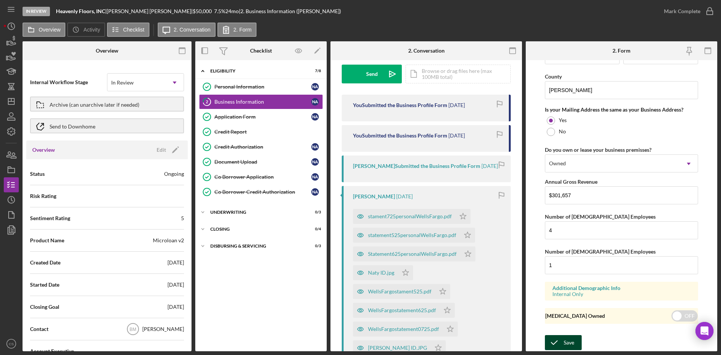
click at [555, 341] on icon "submit" at bounding box center [554, 342] width 19 height 19
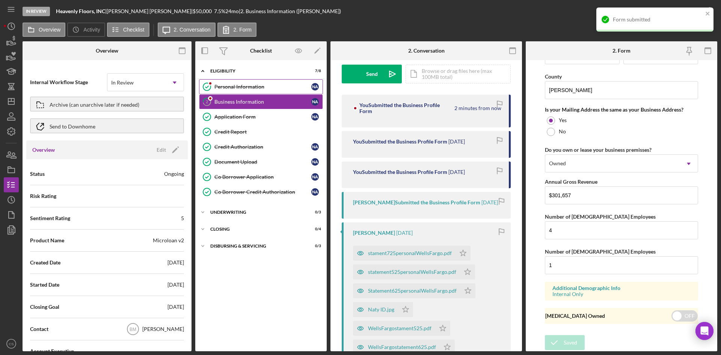
click at [265, 90] on link "Personal Information Personal Information N A" at bounding box center [261, 86] width 124 height 15
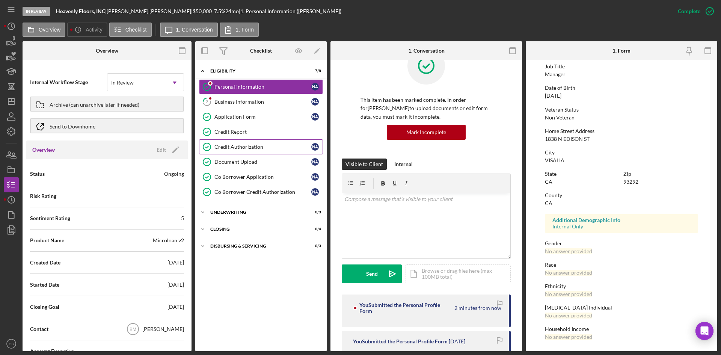
scroll to position [38, 0]
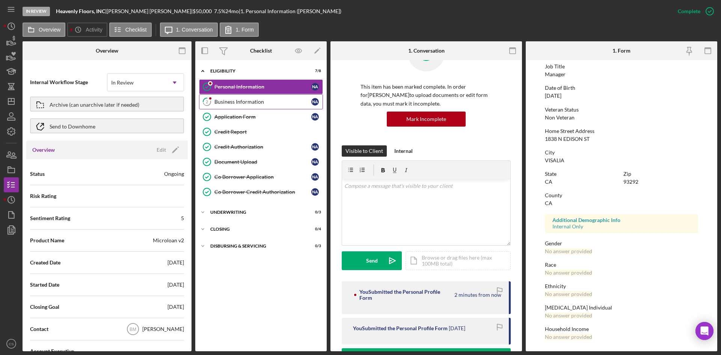
click at [256, 106] on link "2 Business Information N A" at bounding box center [261, 101] width 124 height 15
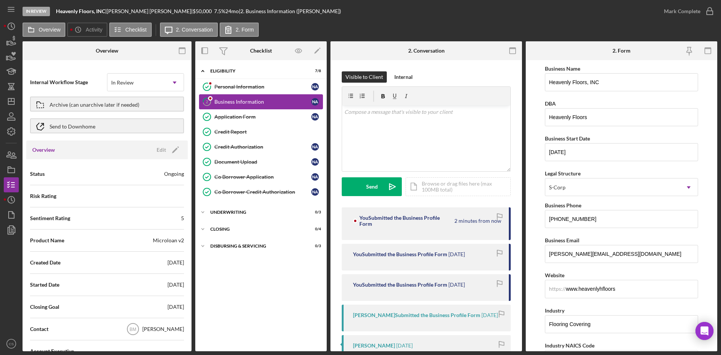
click at [267, 105] on div "Business Information" at bounding box center [262, 102] width 97 height 6
click at [258, 119] on div "Application Form" at bounding box center [262, 117] width 97 height 6
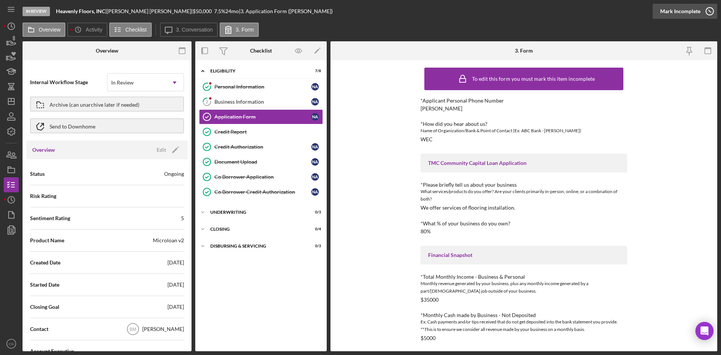
click at [697, 11] on div "Mark Incomplete" at bounding box center [680, 11] width 40 height 15
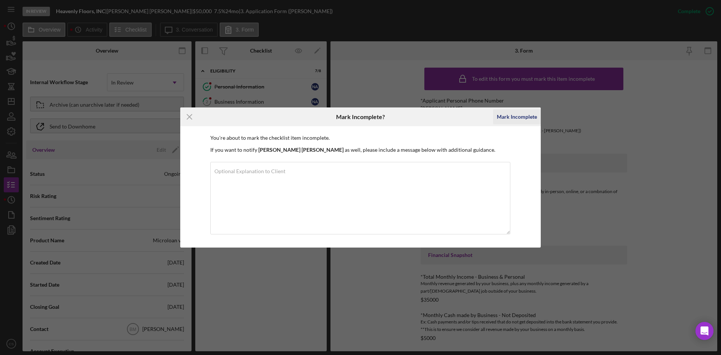
click at [516, 122] on div "Mark Incomplete" at bounding box center [517, 116] width 40 height 15
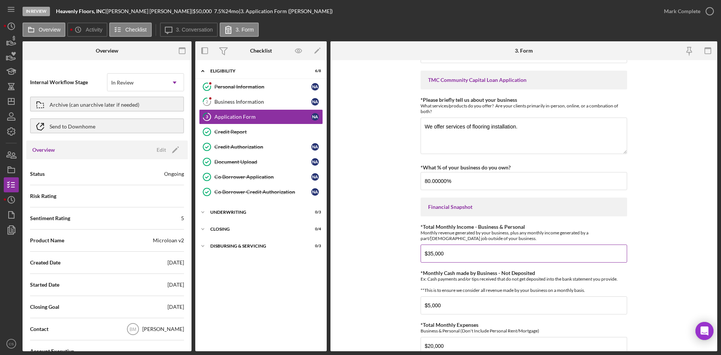
scroll to position [75, 0]
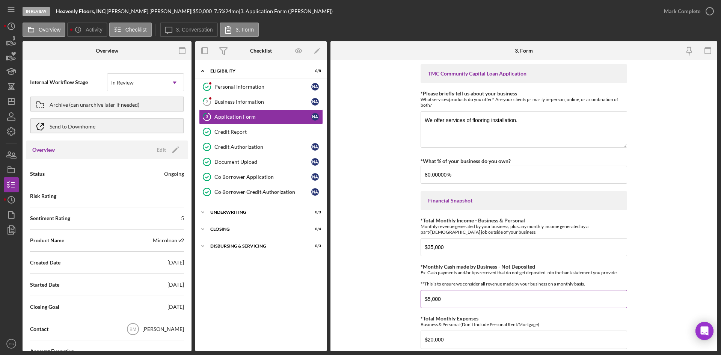
click at [453, 299] on input "$5,000" at bounding box center [524, 299] width 207 height 18
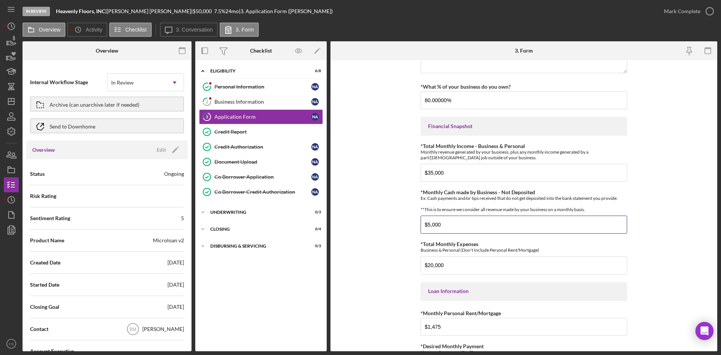
scroll to position [150, 0]
type input "$5"
type input "$6,000"
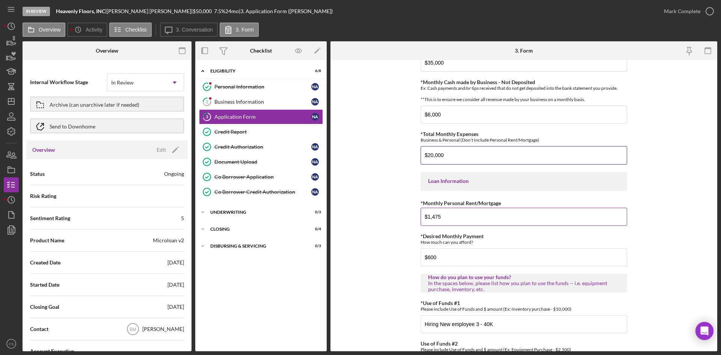
scroll to position [263, 0]
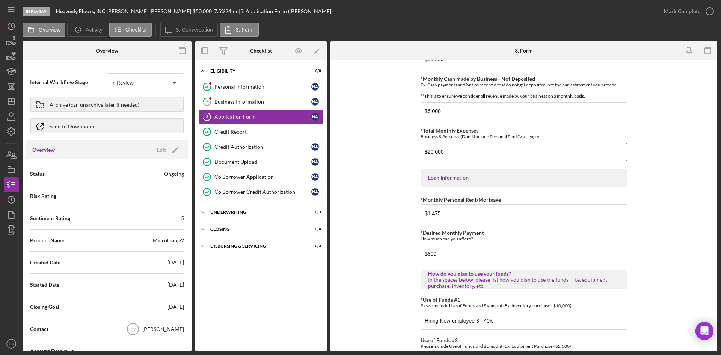
click at [486, 160] on input "$20,000" at bounding box center [524, 152] width 207 height 18
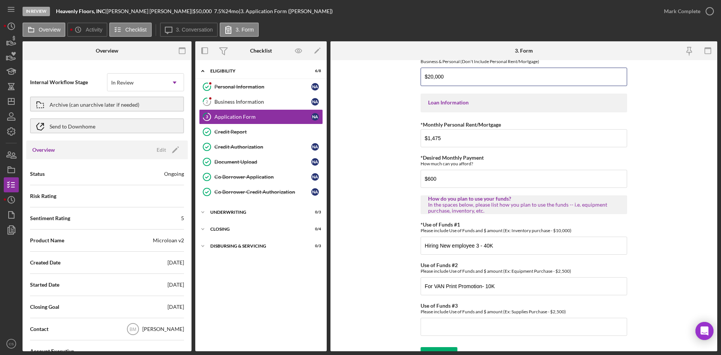
scroll to position [356, 0]
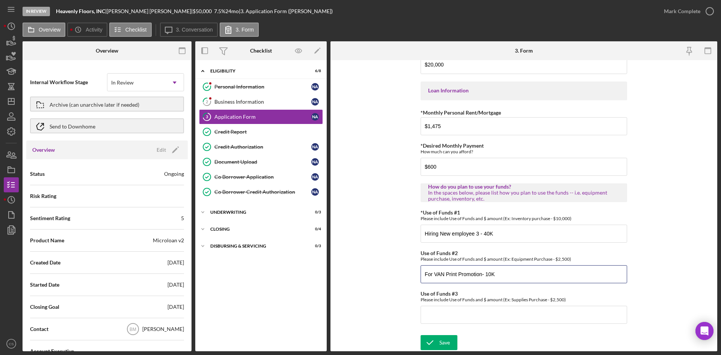
drag, startPoint x: 512, startPoint y: 276, endPoint x: 385, endPoint y: 276, distance: 127.0
click at [385, 276] on form "*Applicant Personal Phone Number Natividad Arreguin *How did you hear about us?…" at bounding box center [524, 205] width 387 height 291
click at [509, 274] on input "For VAN Print Promotion- 10K" at bounding box center [524, 274] width 207 height 18
click at [504, 225] on input "Hiring New employee 3 - 40K" at bounding box center [524, 234] width 207 height 18
click at [502, 233] on input "Hiring New employee 3 - 40K" at bounding box center [524, 234] width 207 height 18
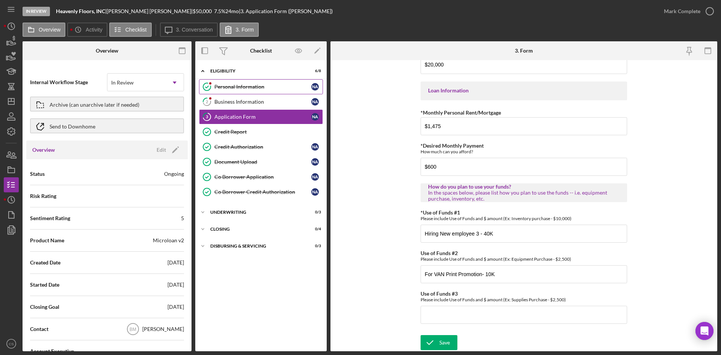
click at [271, 94] on link "Personal Information Personal Information N A" at bounding box center [261, 86] width 124 height 15
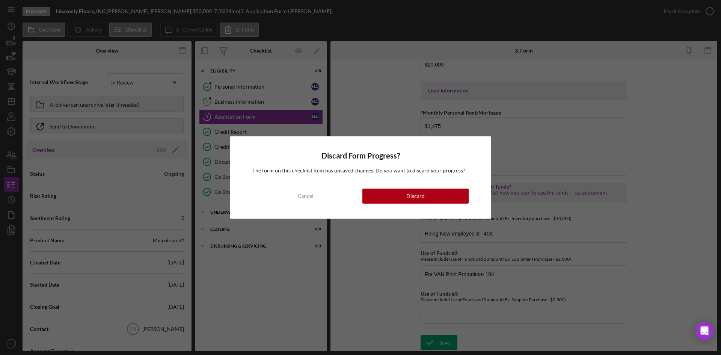
click at [403, 17] on div "Discard Form Progress? The form on this checklist item has unsaved changes. Do …" at bounding box center [360, 177] width 721 height 355
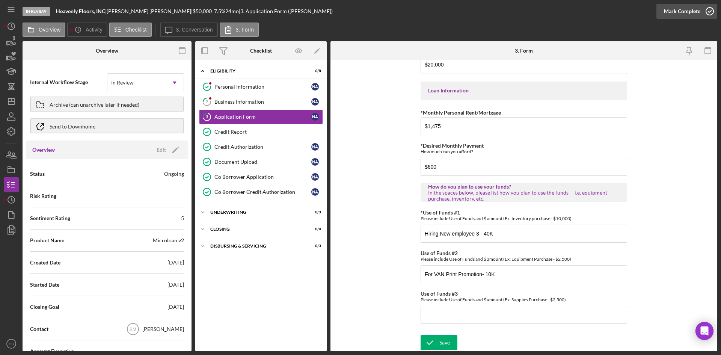
click at [708, 17] on icon "button" at bounding box center [710, 11] width 19 height 19
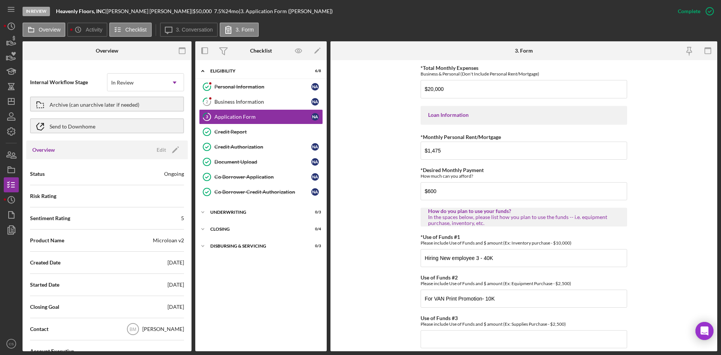
scroll to position [386, 0]
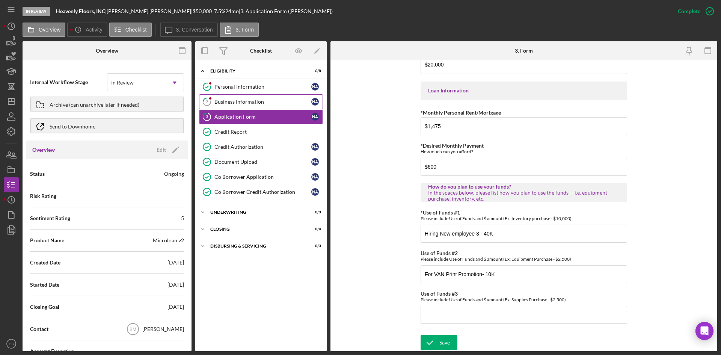
click at [288, 106] on link "2 Business Information N A" at bounding box center [261, 101] width 124 height 15
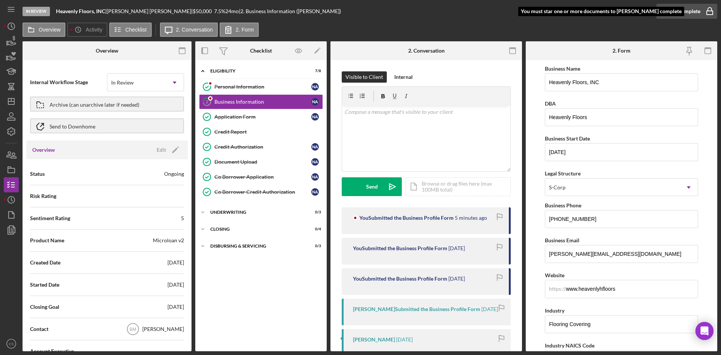
click at [707, 16] on icon "button" at bounding box center [710, 11] width 19 height 19
click at [672, 11] on div "Mark Complete" at bounding box center [682, 11] width 36 height 15
click at [249, 85] on div "Personal Information" at bounding box center [262, 87] width 97 height 6
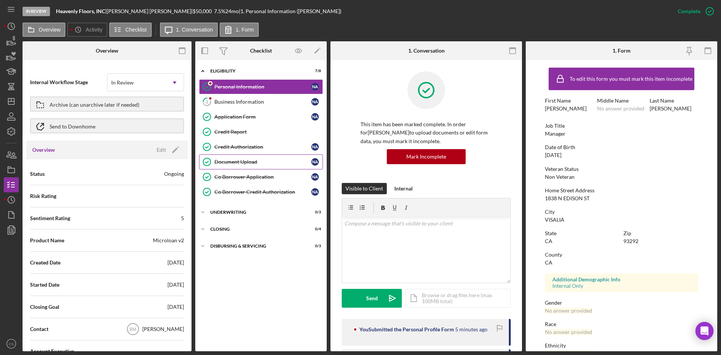
click at [250, 168] on link "Document Upload Document Upload N A" at bounding box center [261, 161] width 124 height 15
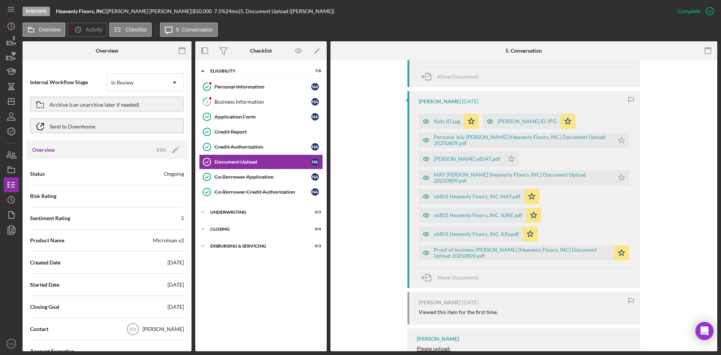
scroll to position [311, 0]
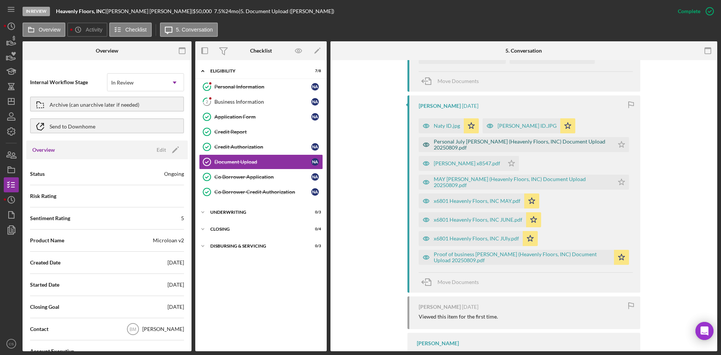
click at [467, 146] on div "Personal July Arreguin, Natividad (Heavenly Floors, INC) Document Upload 202508…" at bounding box center [522, 145] width 177 height 12
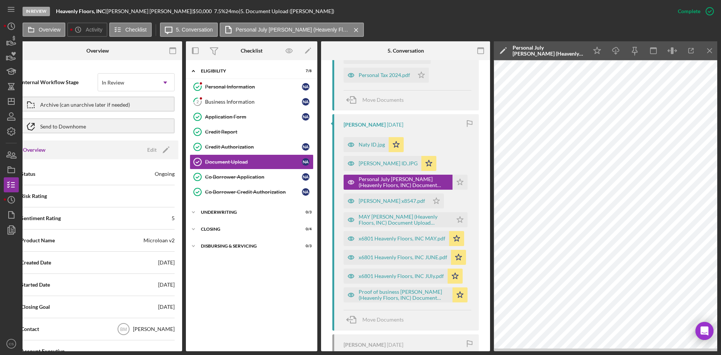
scroll to position [0, 11]
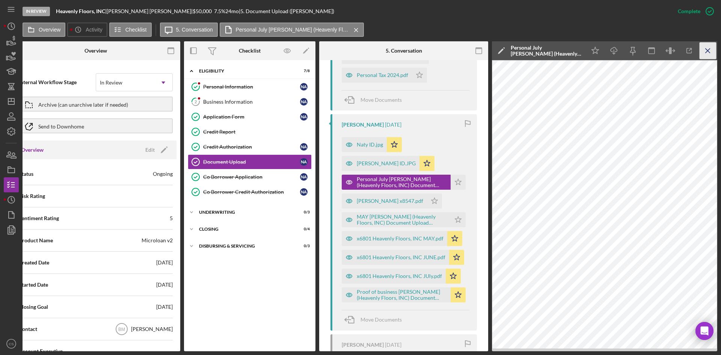
click at [703, 50] on icon "Icon/Menu Close" at bounding box center [708, 50] width 17 height 17
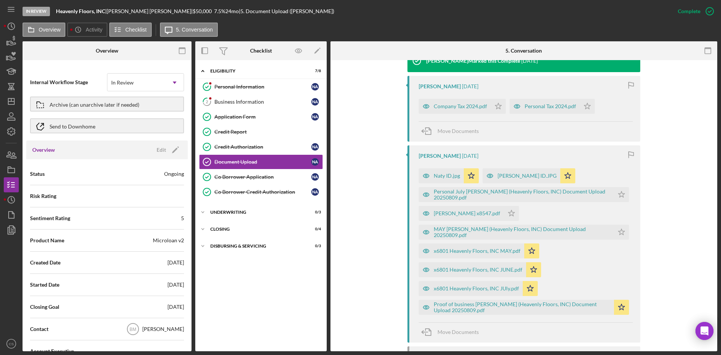
scroll to position [273, 0]
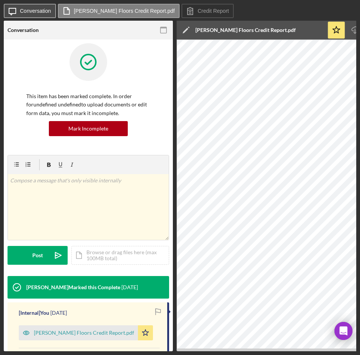
click at [45, 14] on label "Conversation" at bounding box center [35, 11] width 31 height 6
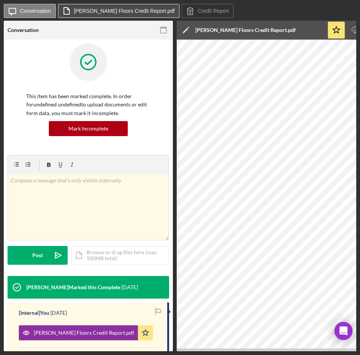
click at [113, 7] on button "[PERSON_NAME] Floors Credit Report.pdf" at bounding box center [119, 11] width 122 height 14
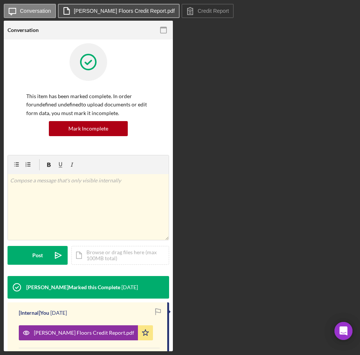
click at [110, 14] on button "[PERSON_NAME] Floors Credit Report.pdf" at bounding box center [119, 11] width 122 height 14
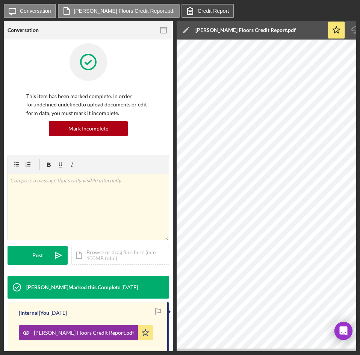
click at [190, 14] on icon at bounding box center [190, 11] width 19 height 19
click at [44, 11] on label "Conversation" at bounding box center [35, 11] width 31 height 6
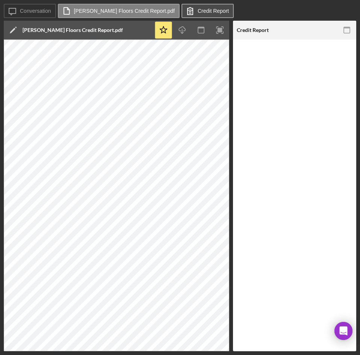
click at [203, 11] on label "Credit Report" at bounding box center [213, 11] width 31 height 6
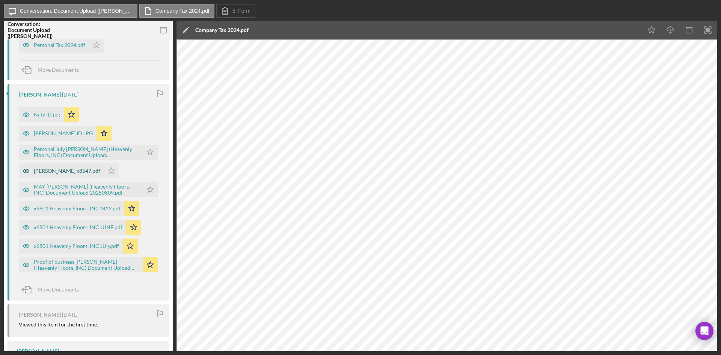
scroll to position [327, 0]
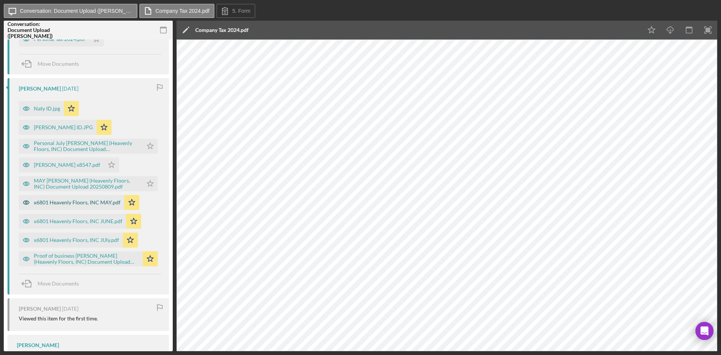
click at [94, 199] on div "x6801 Heavenly Floors, INC MAY.pdf" at bounding box center [77, 202] width 87 height 6
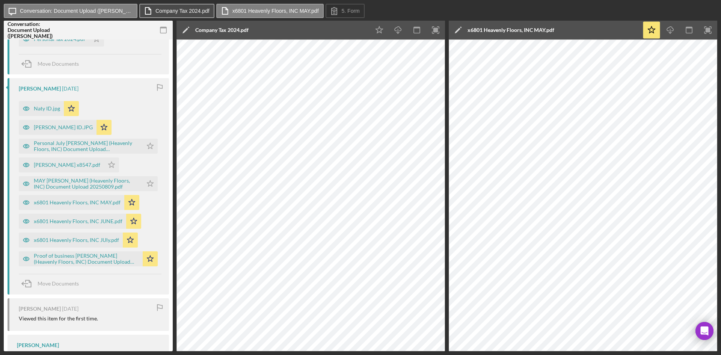
click at [183, 5] on button "Company Tax 2024.pdf" at bounding box center [176, 11] width 75 height 14
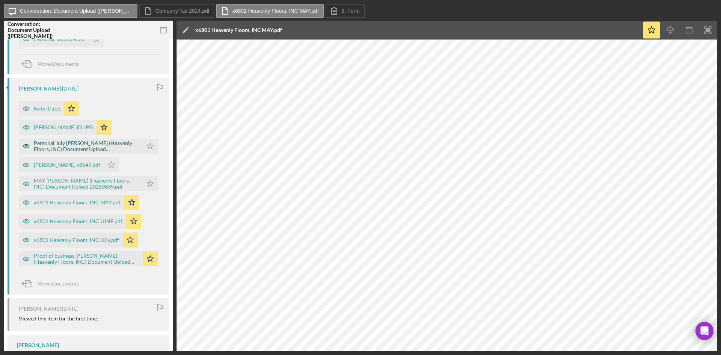
click at [97, 140] on div "Personal July [PERSON_NAME] (Heavenly Floors, INC) Document Upload 20250809.pdf" at bounding box center [86, 146] width 105 height 12
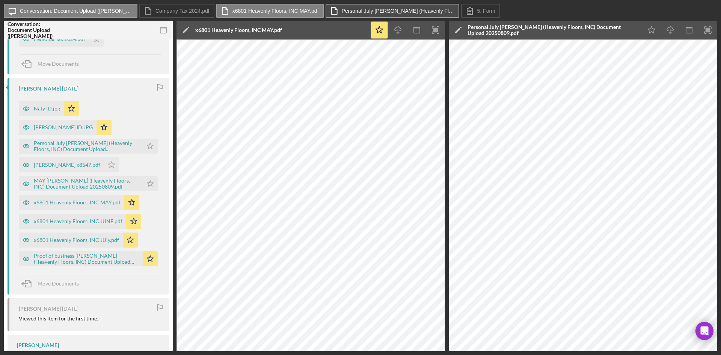
click at [411, 8] on label "Personal July [PERSON_NAME] (Heavenly Floors, INC) Document Upload 20250809.pdf" at bounding box center [398, 11] width 113 height 6
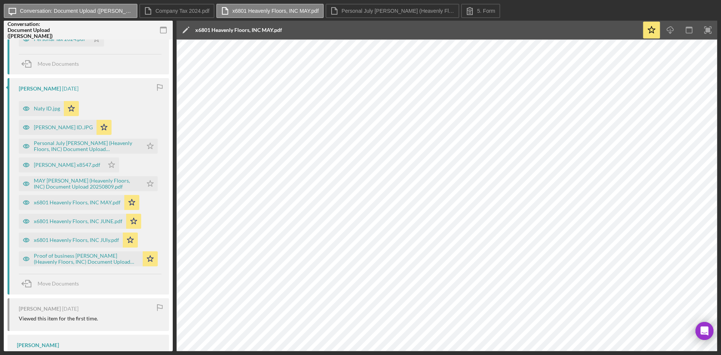
click at [532, 1] on div "Icon/Message Conversation: Document Upload (Natividad A.) Company Tax 2024.pdf …" at bounding box center [360, 177] width 721 height 355
click at [407, 13] on label "Personal July [PERSON_NAME] (Heavenly Floors, INC) Document Upload 20250809.pdf" at bounding box center [398, 11] width 113 height 6
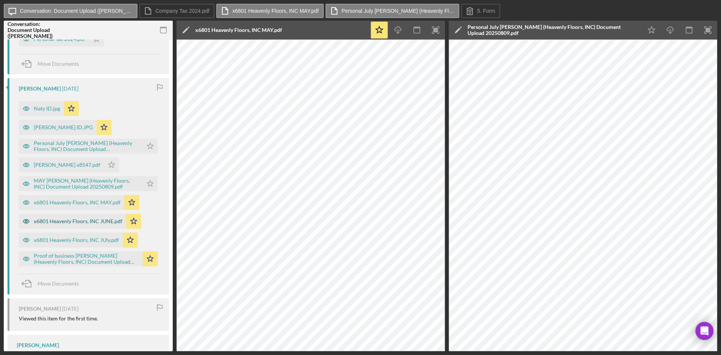
click at [89, 214] on div "x6801 Heavenly Floors, INC JUNE.pdf" at bounding box center [72, 221] width 107 height 15
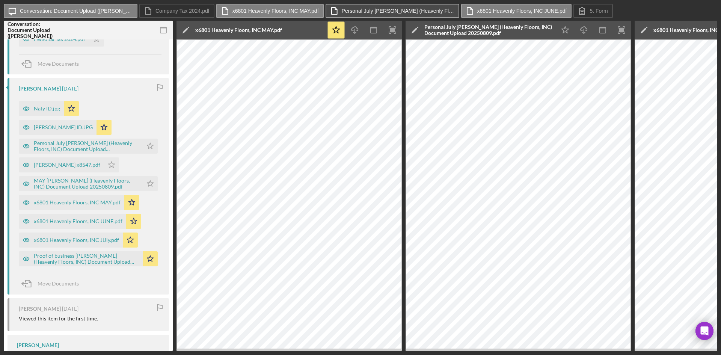
click at [449, 13] on button "Personal July [PERSON_NAME] (Heavenly Floors, INC) Document Upload 20250809.pdf" at bounding box center [393, 11] width 134 height 14
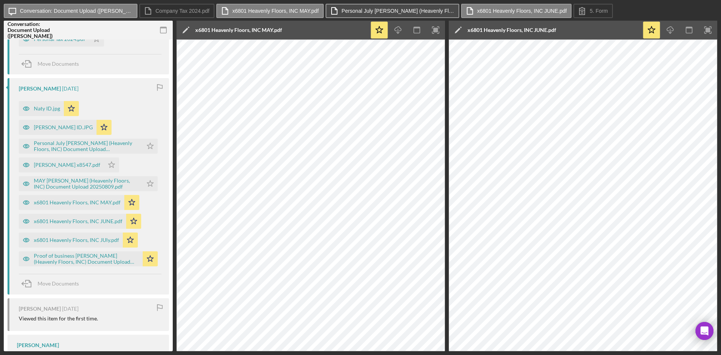
click at [450, 11] on button "Personal July [PERSON_NAME] (Heavenly Floors, INC) Document Upload 20250809.pdf" at bounding box center [393, 11] width 134 height 14
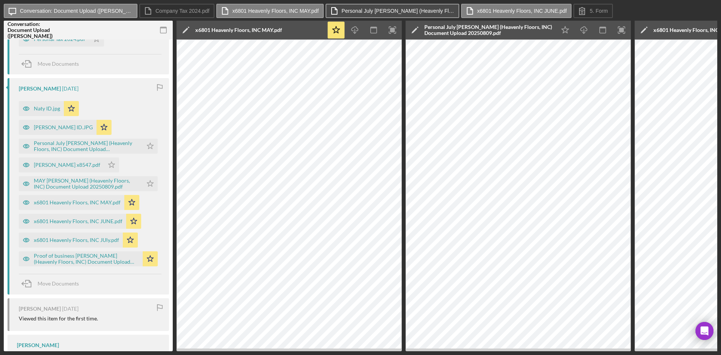
click at [450, 11] on button "Personal July [PERSON_NAME] (Heavenly Floors, INC) Document Upload 20250809.pdf" at bounding box center [393, 11] width 134 height 14
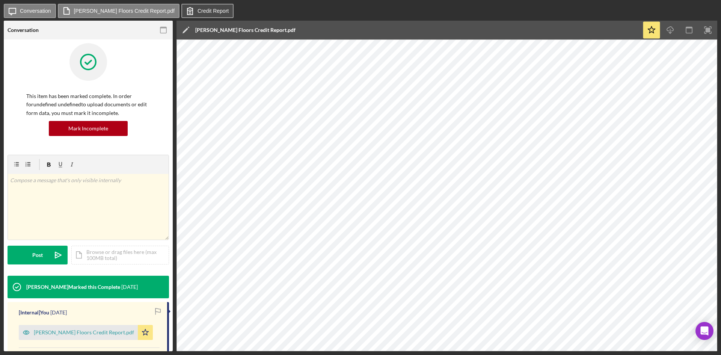
click at [192, 13] on icon at bounding box center [190, 11] width 19 height 19
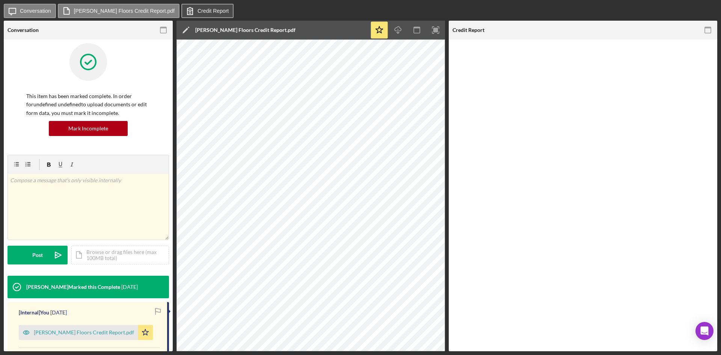
click at [192, 13] on icon at bounding box center [190, 11] width 19 height 19
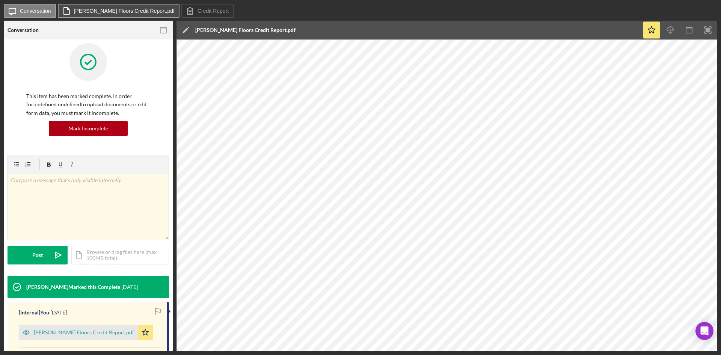
click at [138, 11] on label "[PERSON_NAME] Floors Credit Report.pdf" at bounding box center [124, 11] width 101 height 6
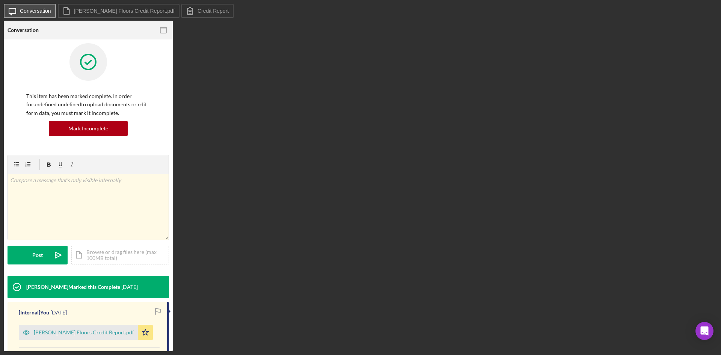
click at [34, 5] on button "Icon/Message Conversation" at bounding box center [30, 11] width 52 height 14
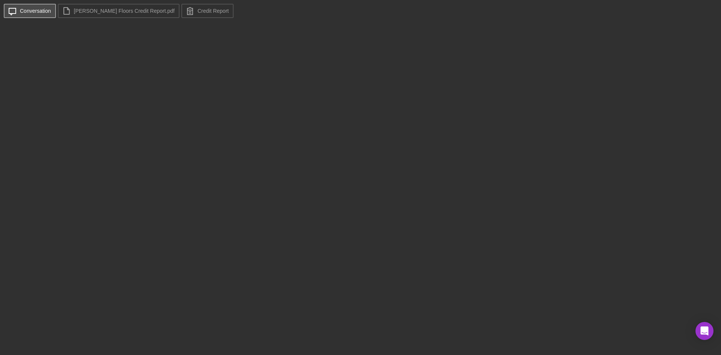
click at [34, 6] on button "Icon/Message Conversation" at bounding box center [30, 11] width 52 height 14
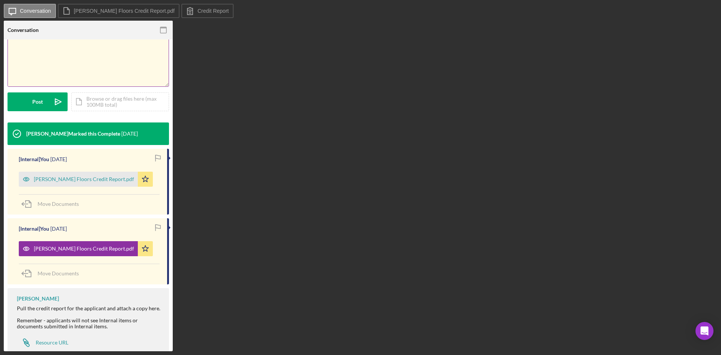
scroll to position [167, 0]
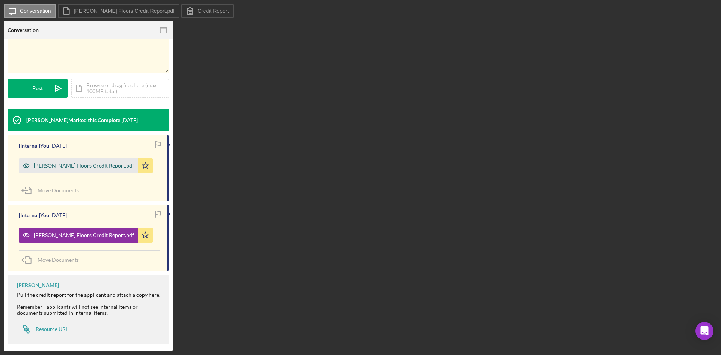
click at [75, 172] on div "[PERSON_NAME] Floors Credit Report.pdf" at bounding box center [78, 165] width 119 height 15
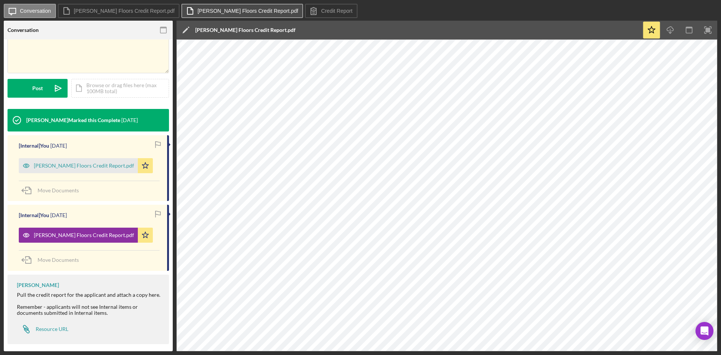
click at [263, 6] on button "[PERSON_NAME] Floors Credit Report.pdf" at bounding box center [242, 11] width 122 height 14
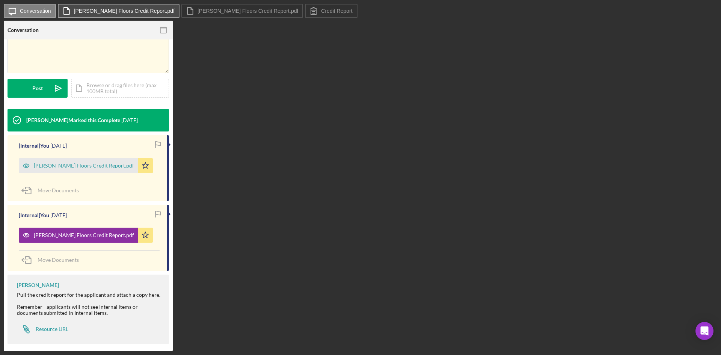
click at [149, 9] on label "[PERSON_NAME] Floors Credit Report.pdf" at bounding box center [124, 11] width 101 height 6
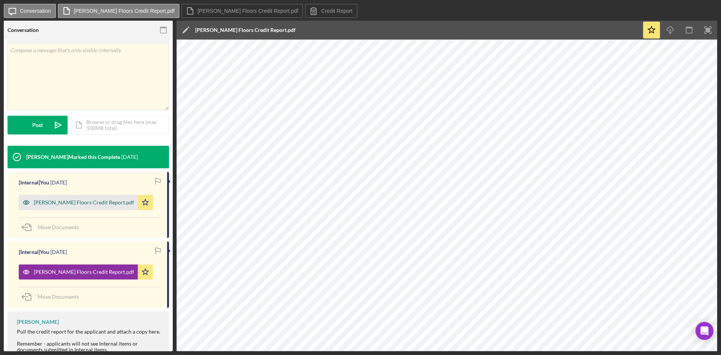
scroll to position [130, 0]
click at [89, 203] on div "[PERSON_NAME] Floors Credit Report.pdf" at bounding box center [84, 203] width 100 height 6
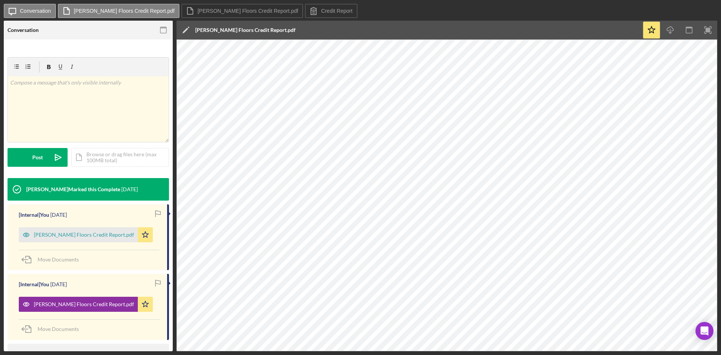
scroll to position [54, 0]
